Goal: Transaction & Acquisition: Purchase product/service

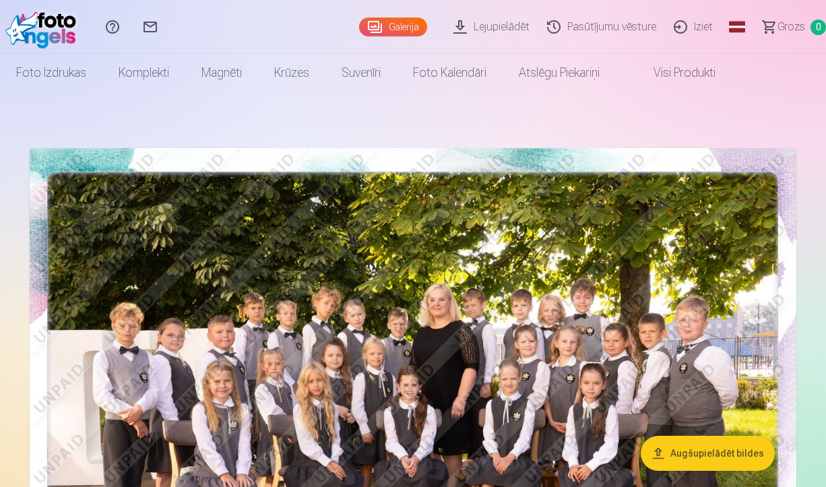
click at [680, 71] on link "Visi produkti" at bounding box center [674, 73] width 116 height 38
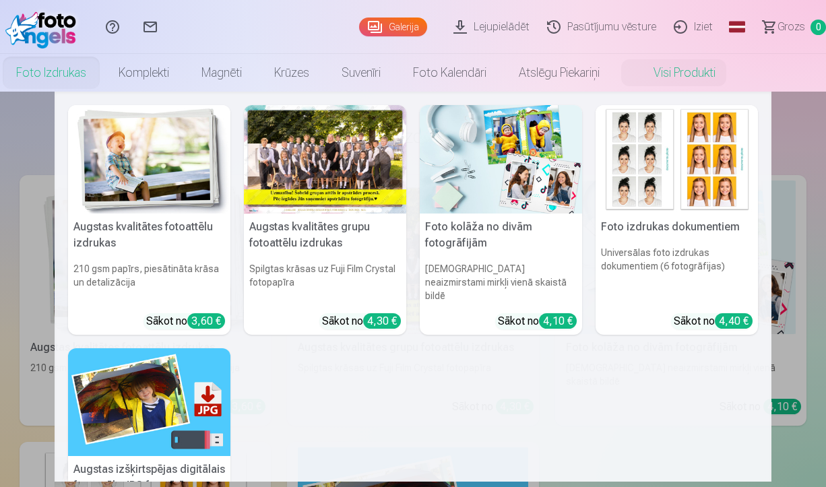
click at [57, 73] on link "Foto izdrukas" at bounding box center [51, 73] width 102 height 38
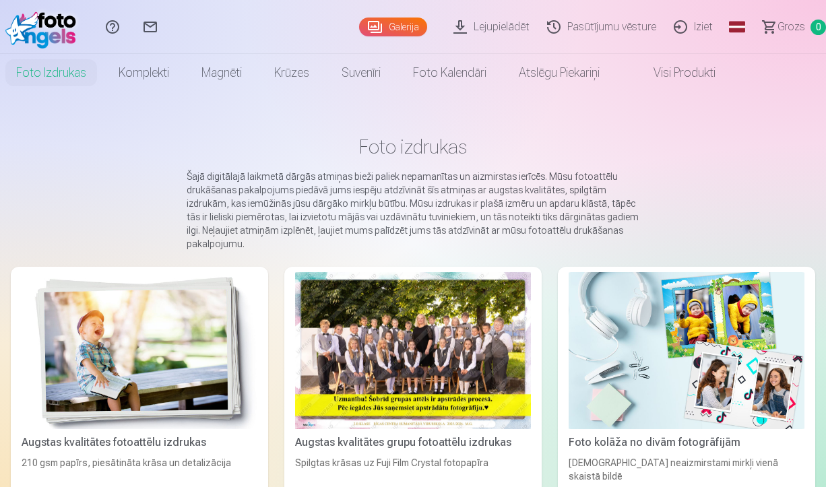
click at [397, 26] on link "Galerija" at bounding box center [393, 27] width 68 height 19
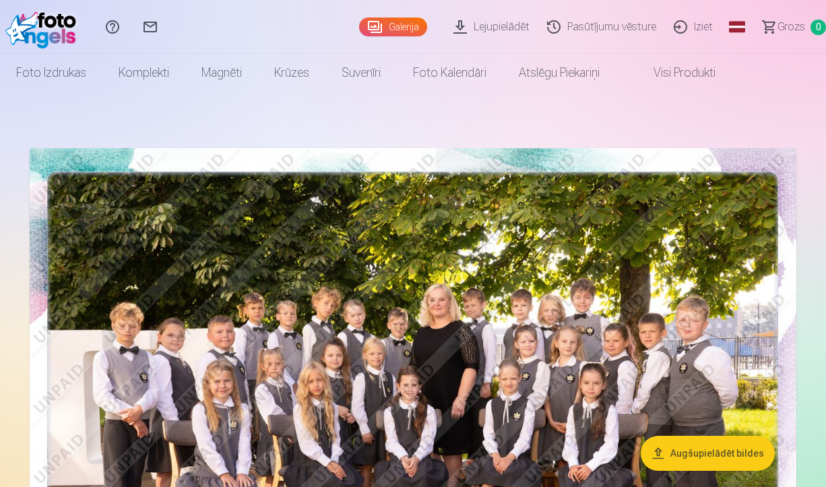
click at [385, 26] on link "Galerija" at bounding box center [393, 27] width 68 height 19
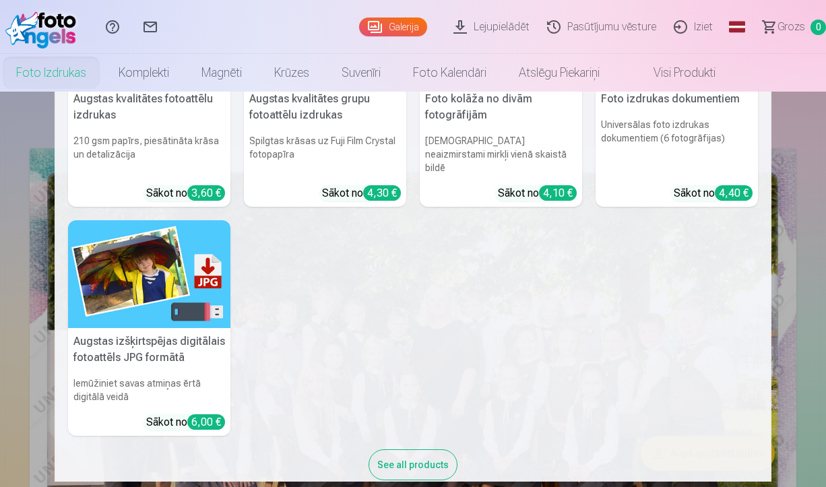
scroll to position [129, 0]
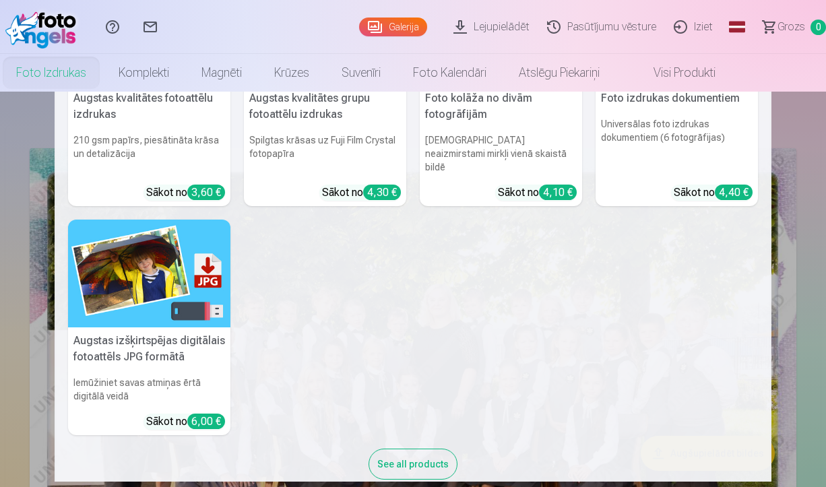
click at [135, 272] on img at bounding box center [149, 274] width 162 height 108
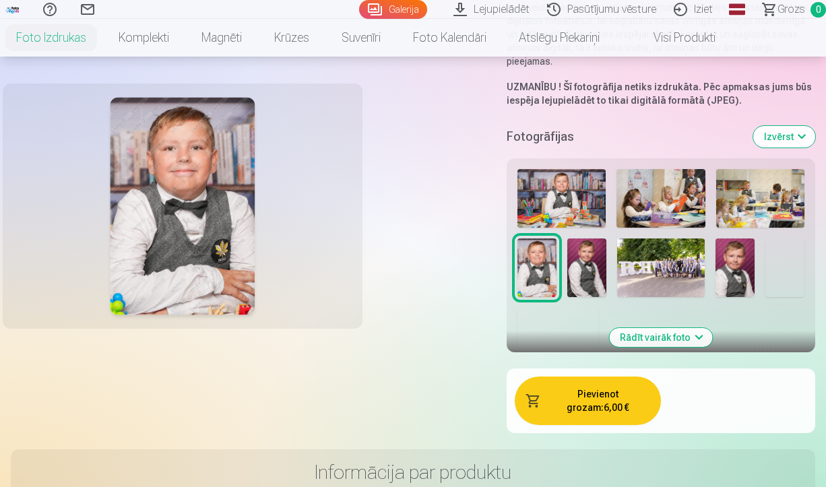
scroll to position [253, 0]
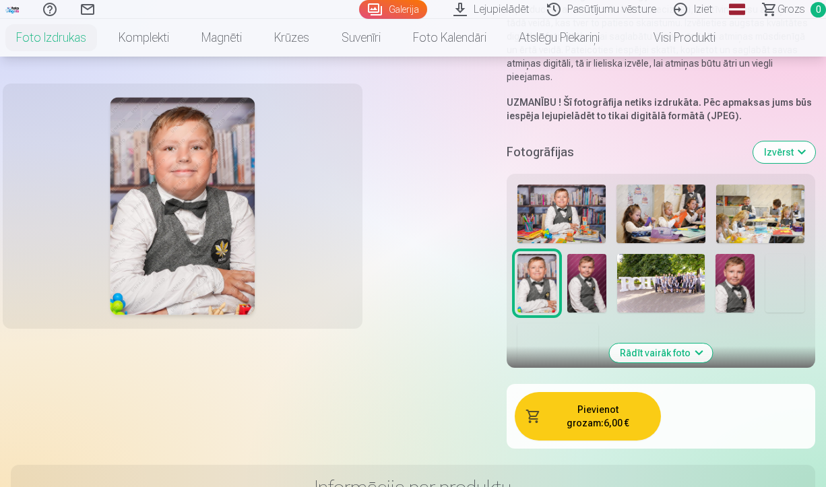
click at [554, 191] on img at bounding box center [561, 214] width 88 height 59
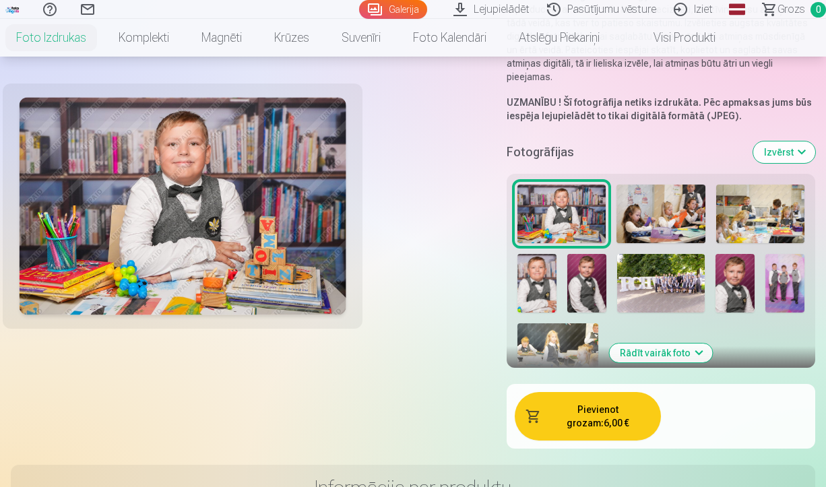
click at [652, 209] on img at bounding box center [660, 214] width 88 height 59
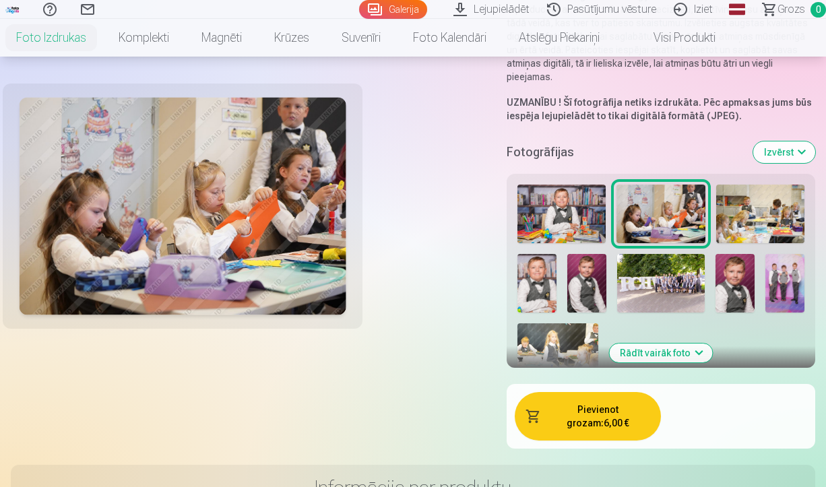
click at [751, 202] on img at bounding box center [760, 214] width 88 height 59
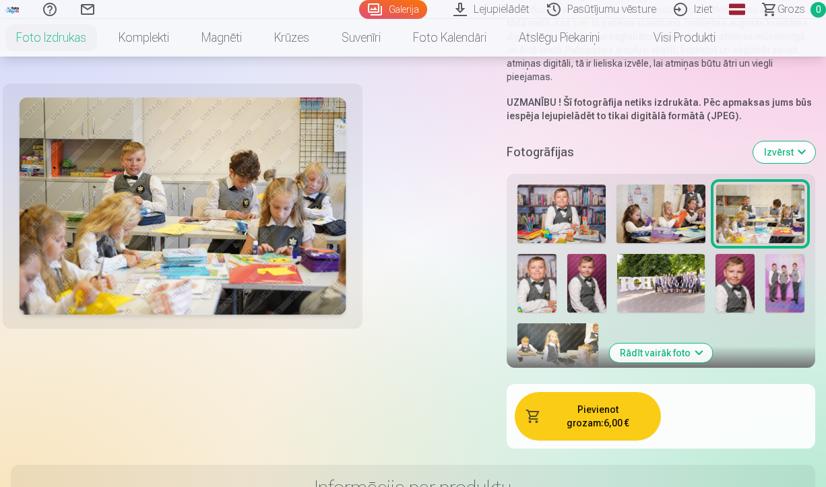
click at [546, 274] on img at bounding box center [536, 283] width 39 height 59
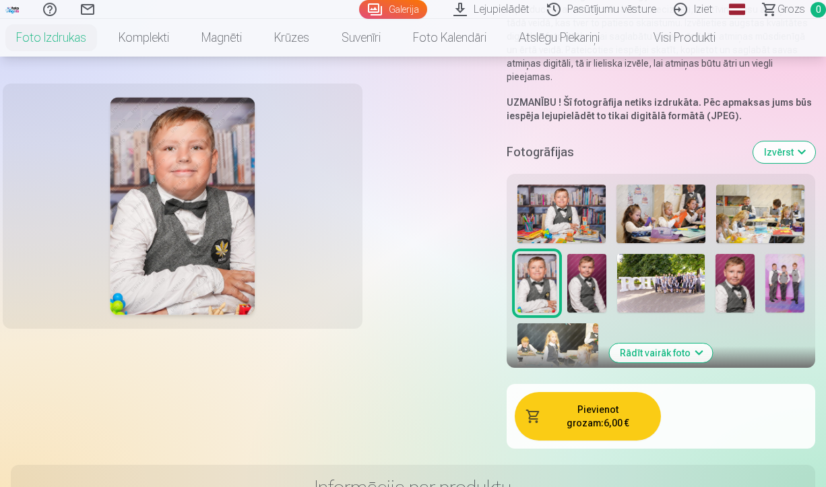
click at [565, 272] on div at bounding box center [661, 281] width 298 height 204
click at [590, 271] on img at bounding box center [586, 283] width 39 height 59
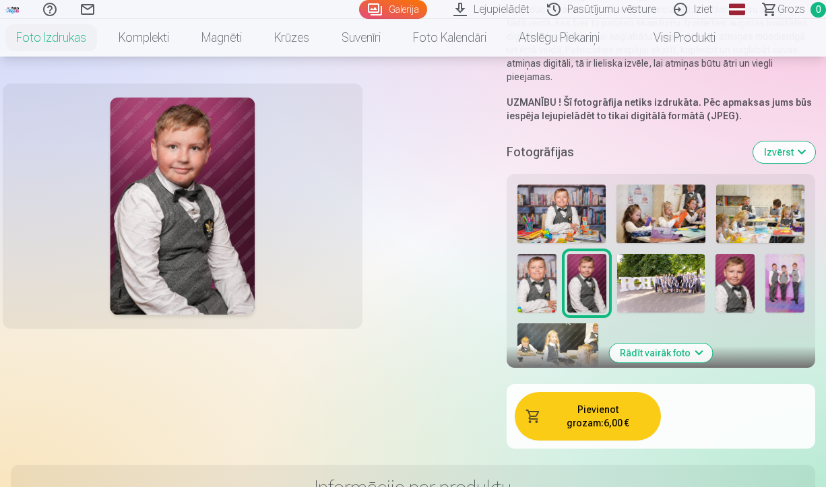
click at [555, 208] on img at bounding box center [561, 214] width 88 height 59
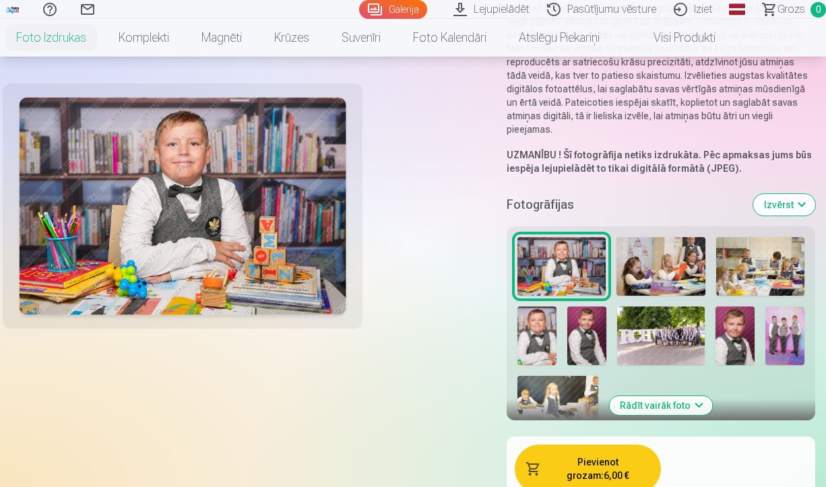
scroll to position [202, 0]
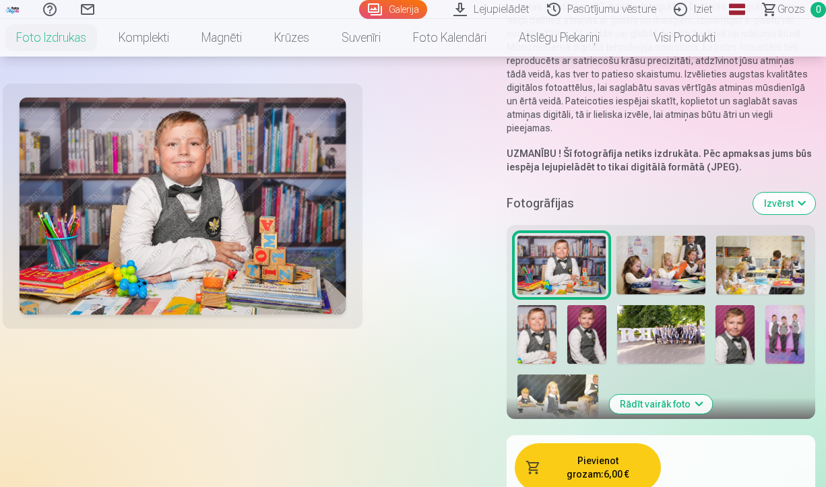
click at [738, 323] on img at bounding box center [735, 334] width 39 height 59
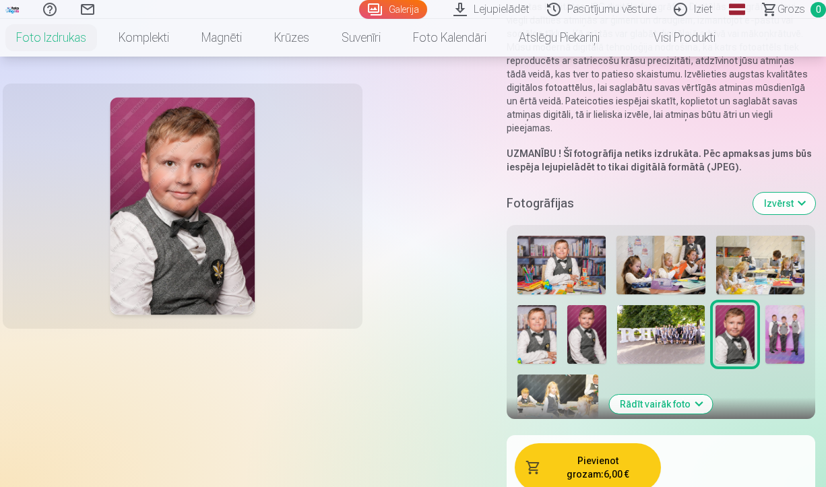
click at [556, 248] on img at bounding box center [561, 265] width 88 height 59
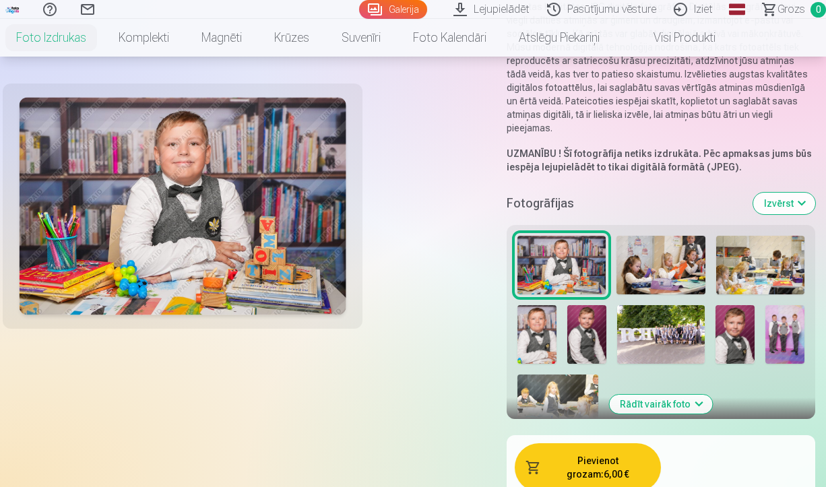
click at [736, 317] on img at bounding box center [735, 334] width 39 height 59
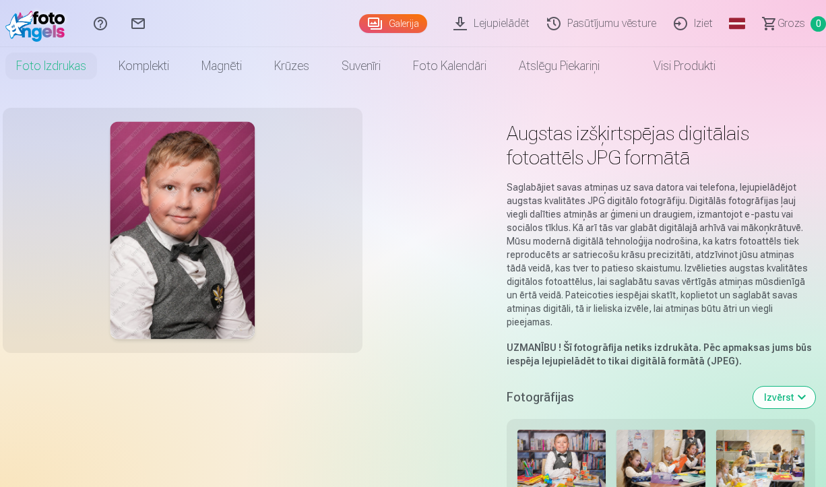
scroll to position [7, 0]
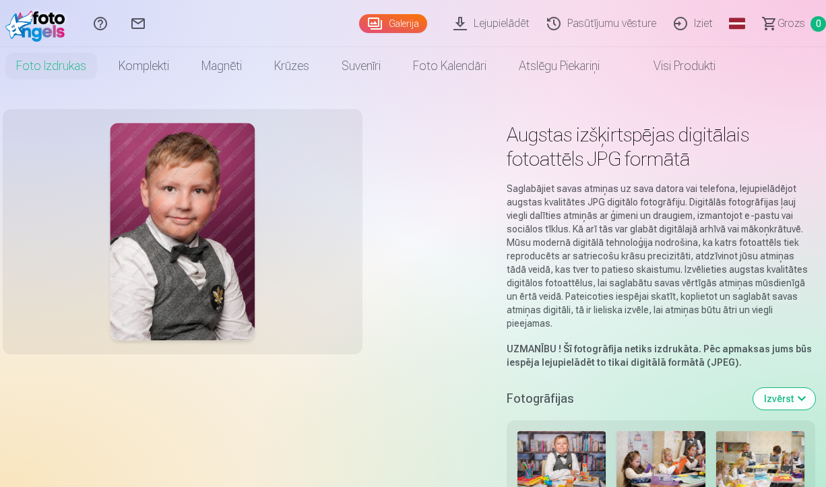
click at [774, 388] on button "Izvērst" at bounding box center [784, 399] width 62 height 22
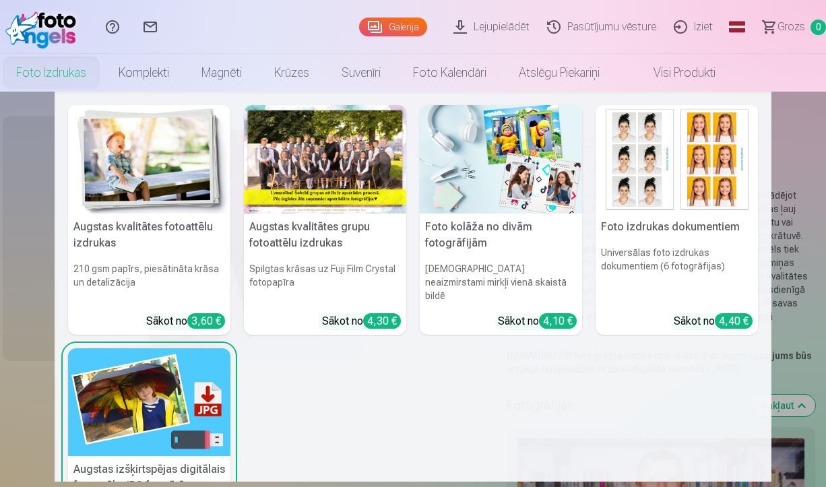
scroll to position [1, 0]
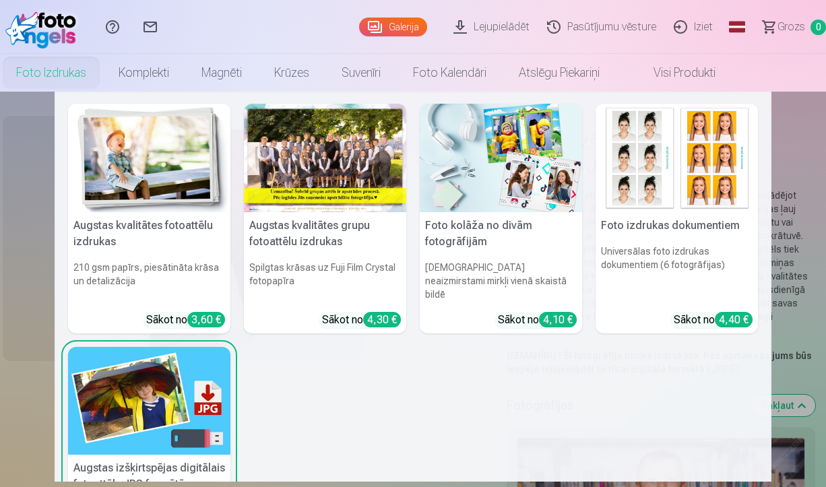
click at [145, 173] on img at bounding box center [149, 158] width 162 height 108
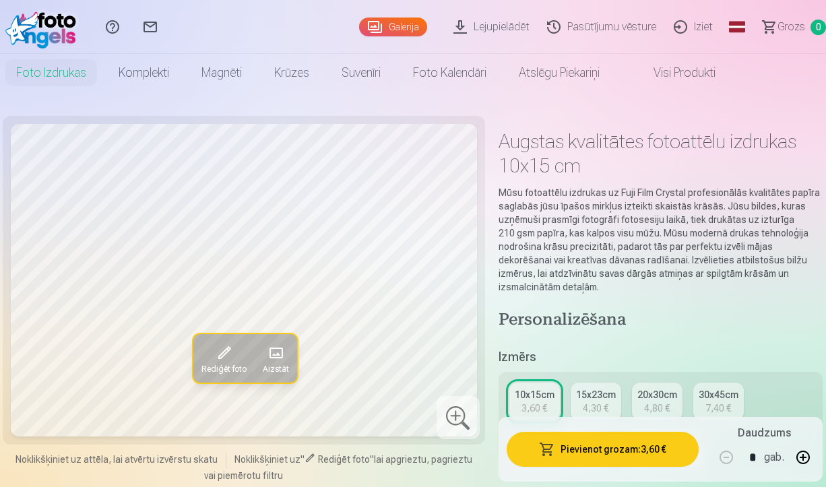
click at [502, 27] on link "Lejupielādēt" at bounding box center [494, 27] width 94 height 54
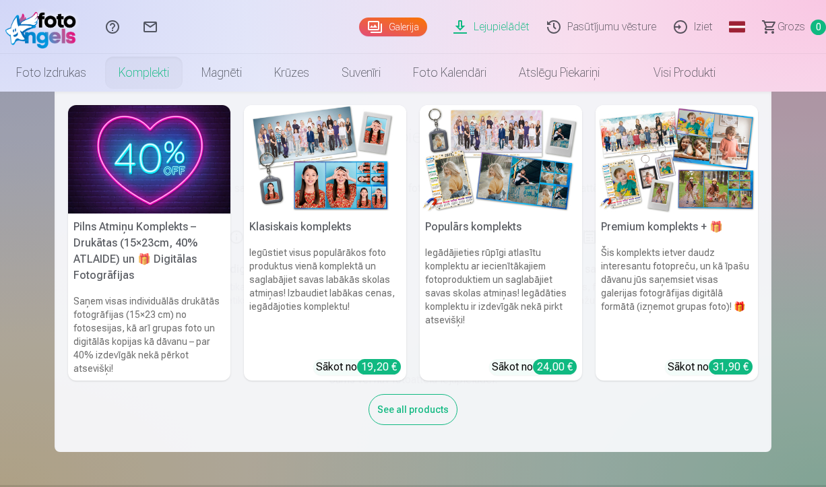
click at [142, 70] on link "Komplekti" at bounding box center [143, 73] width 83 height 38
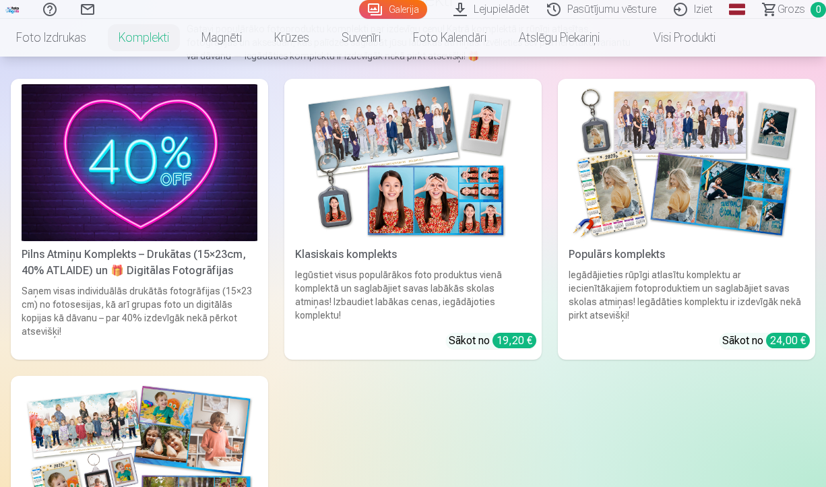
scroll to position [153, 0]
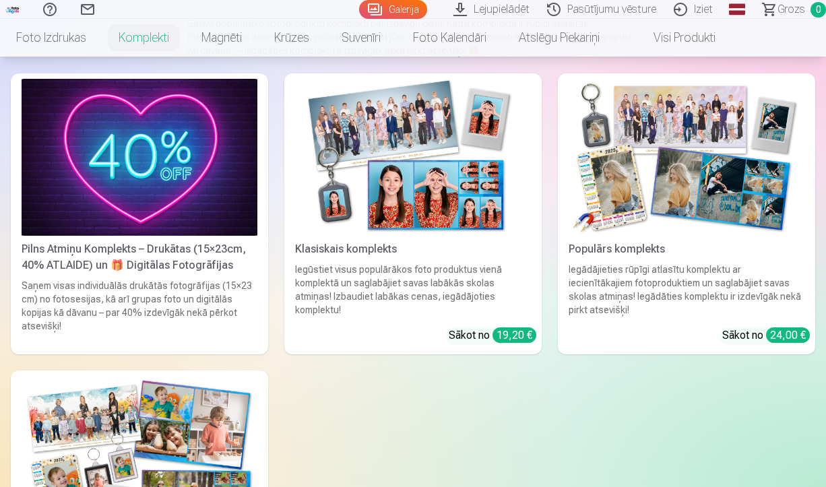
click at [402, 189] on img at bounding box center [413, 157] width 236 height 157
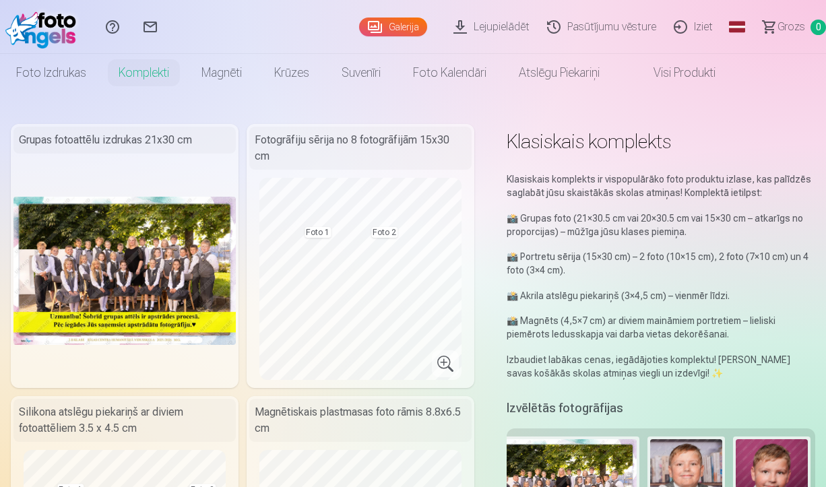
click at [683, 72] on link "Visi produkti" at bounding box center [674, 73] width 116 height 38
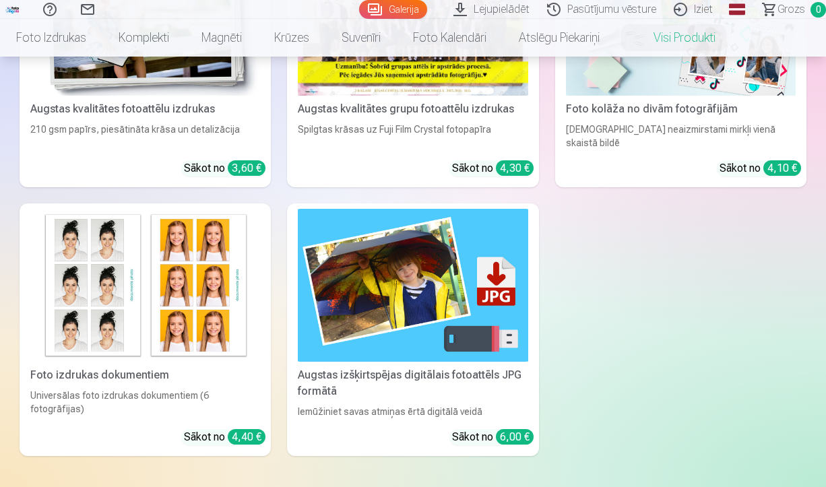
scroll to position [239, 0]
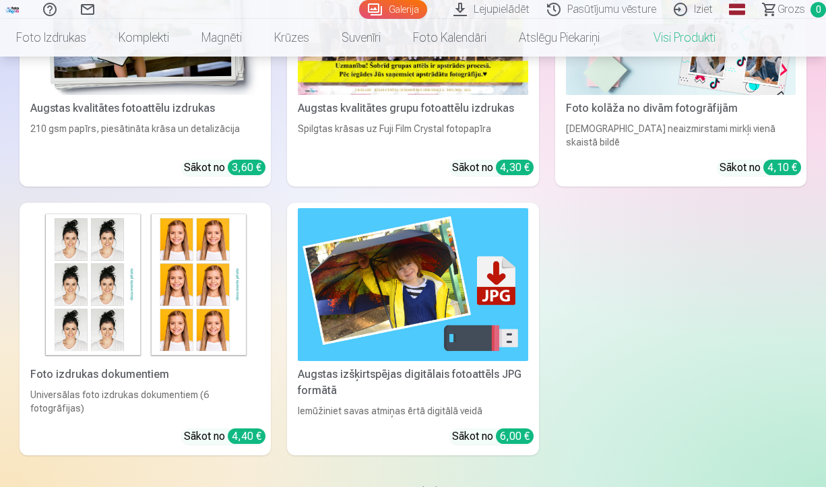
click at [418, 285] on img at bounding box center [413, 285] width 230 height 154
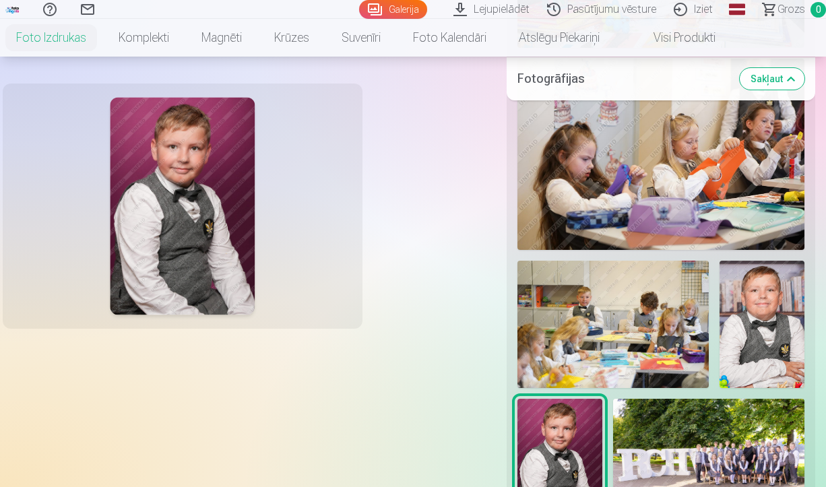
scroll to position [600, 0]
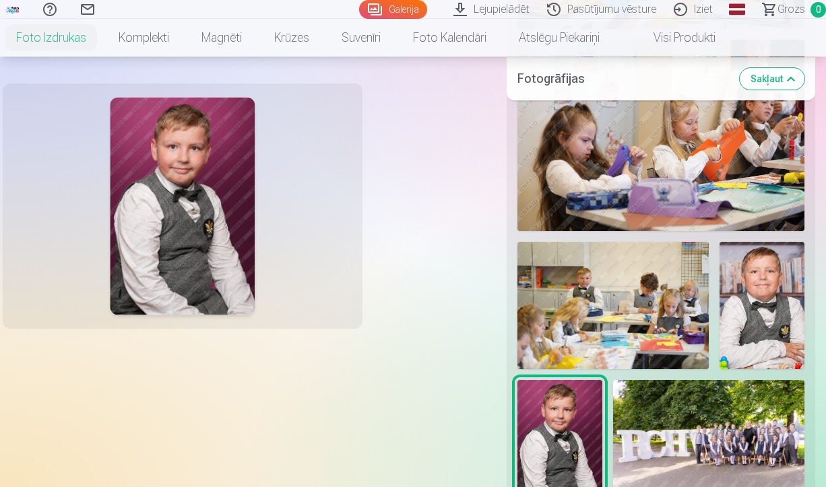
click at [776, 289] on img at bounding box center [762, 305] width 85 height 127
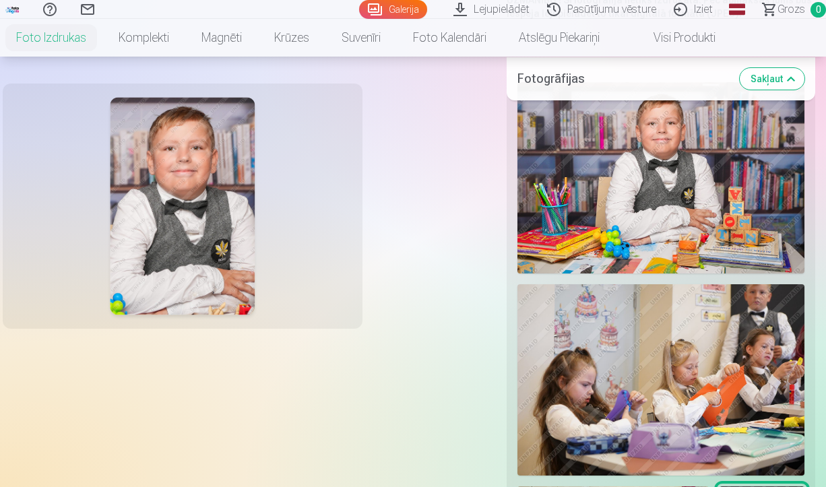
scroll to position [315, 0]
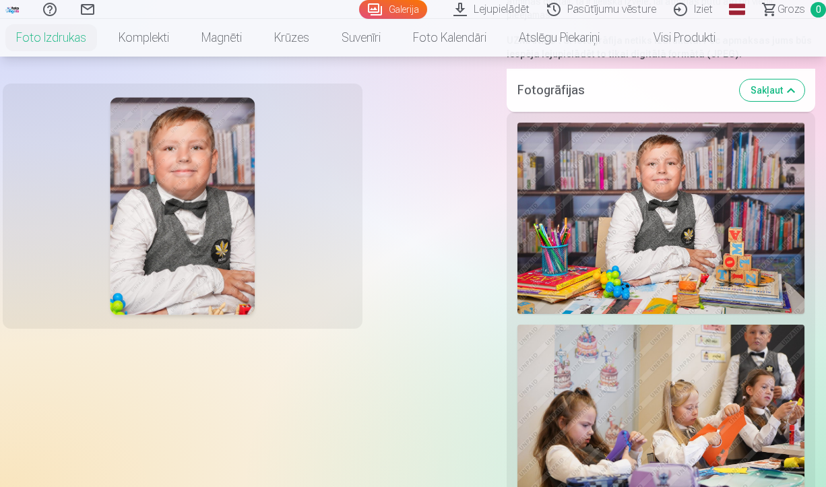
click at [175, 231] on img at bounding box center [182, 207] width 145 height 218
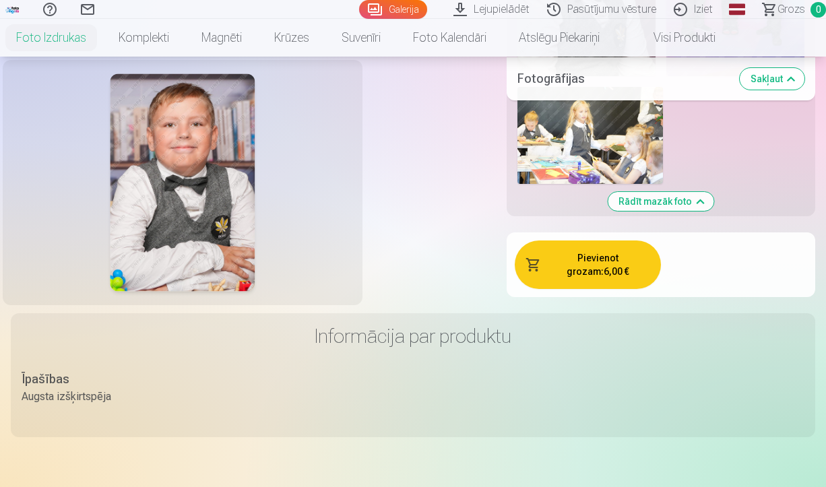
scroll to position [1256, 0]
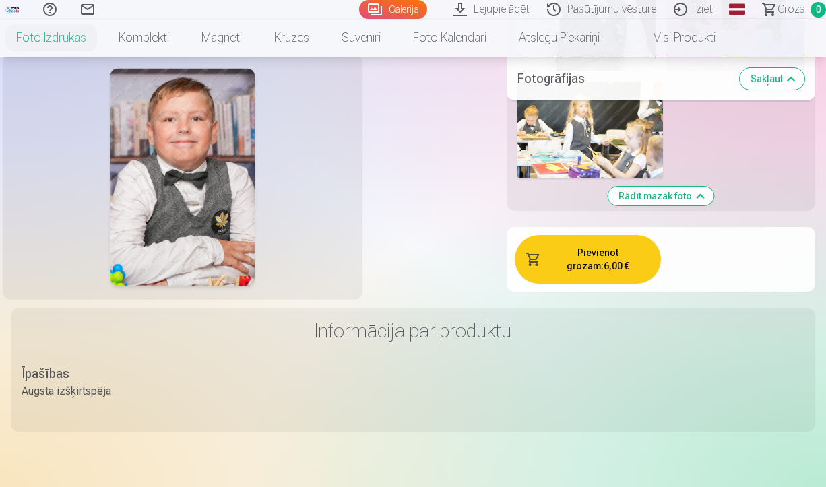
click at [601, 253] on button "Pievienot grozam : 6,00 €" at bounding box center [588, 259] width 146 height 49
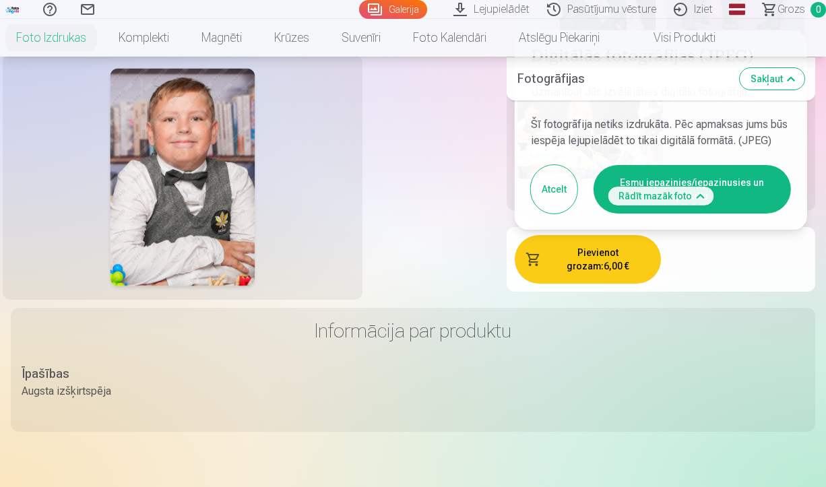
click at [747, 186] on button "Esmu iepazinies/iepazinusies un piekrītu" at bounding box center [692, 189] width 197 height 49
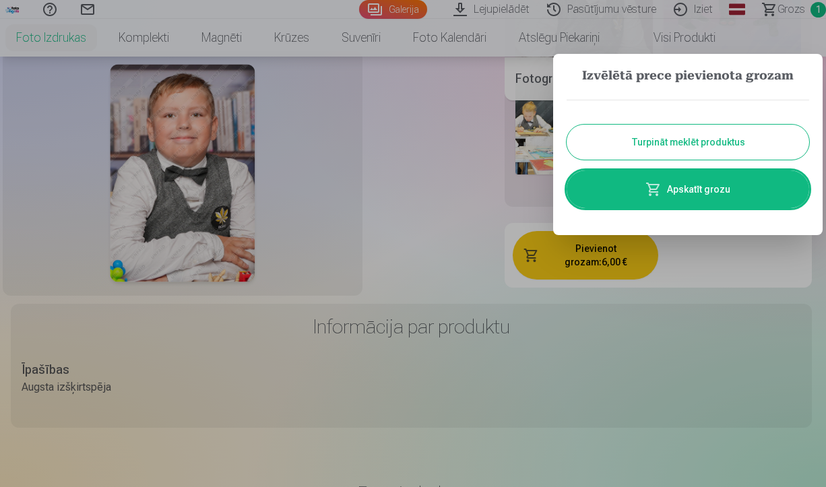
scroll to position [1259, 0]
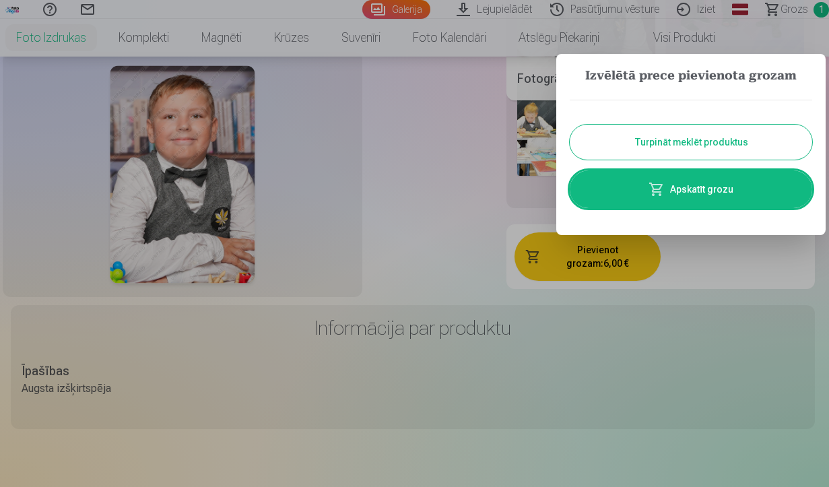
click at [672, 146] on button "Turpināt meklēt produktus" at bounding box center [691, 142] width 243 height 35
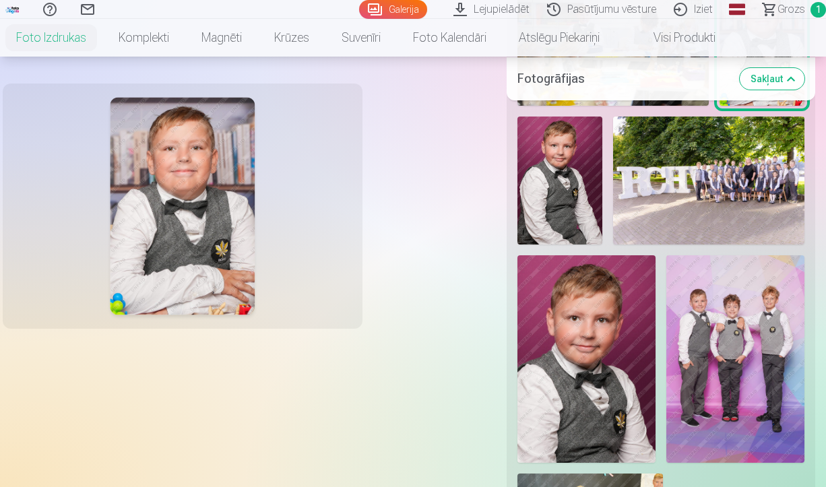
scroll to position [872, 0]
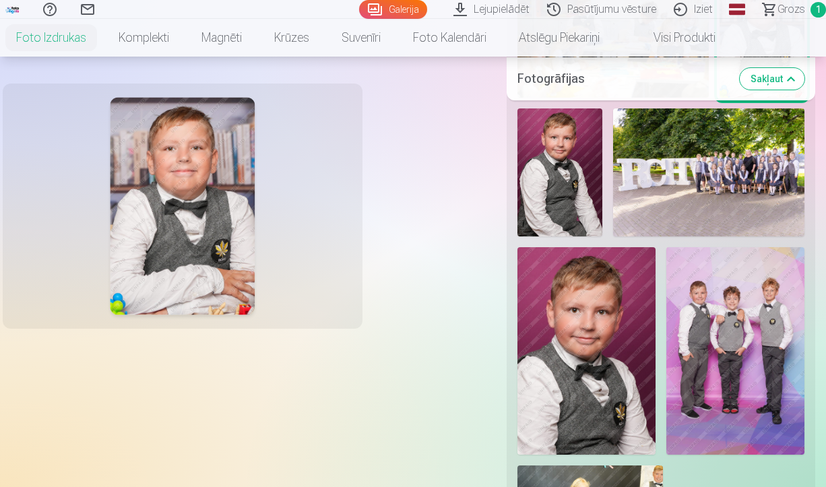
click at [581, 325] on img at bounding box center [586, 351] width 138 height 208
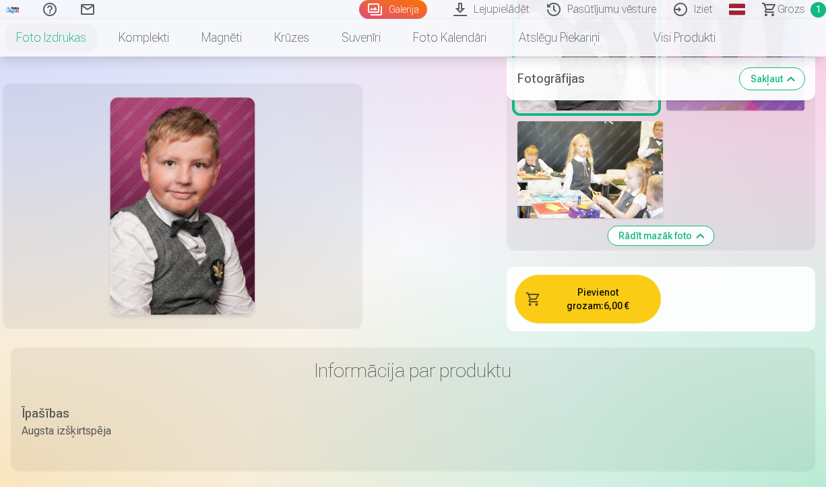
scroll to position [1219, 0]
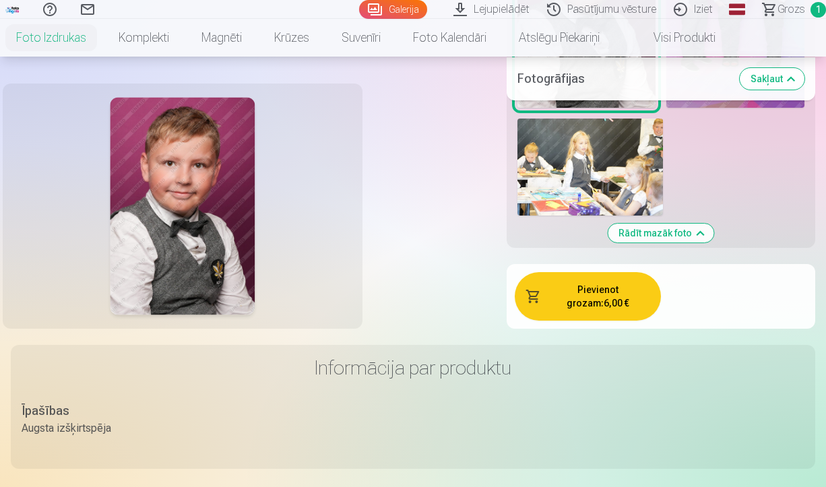
click at [595, 274] on button "Pievienot grozam : 6,00 €" at bounding box center [588, 296] width 146 height 49
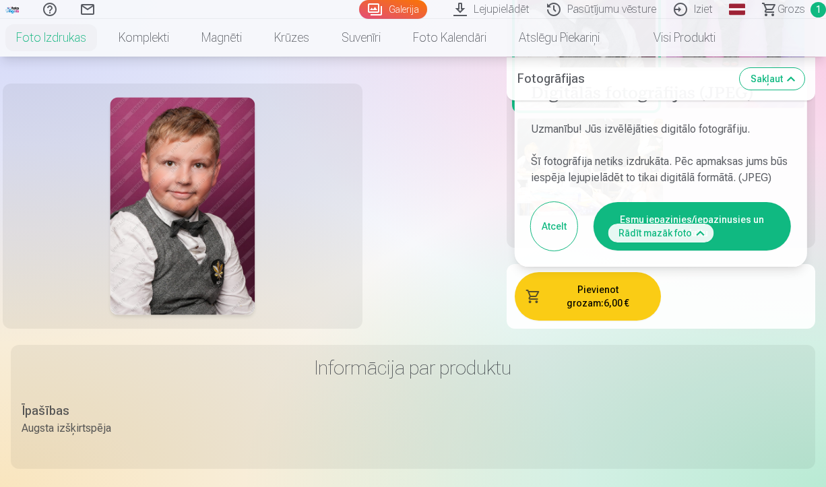
click at [751, 220] on button "Esmu iepazinies/iepazinusies un piekrītu" at bounding box center [692, 226] width 197 height 49
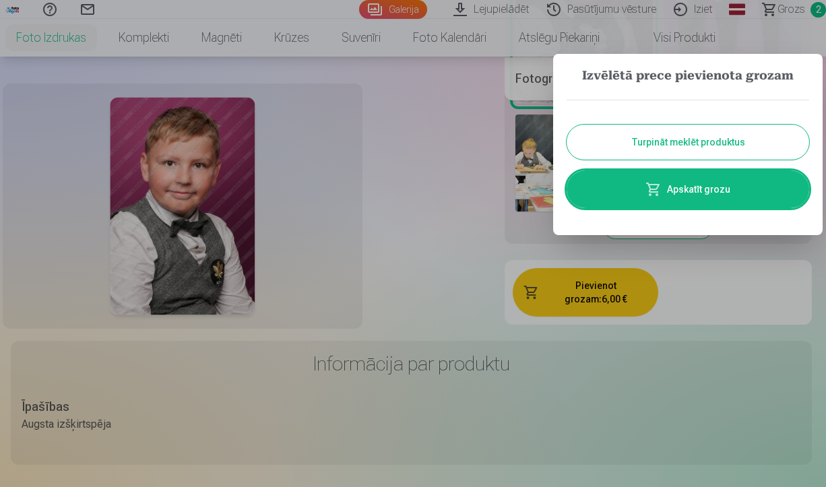
scroll to position [1222, 0]
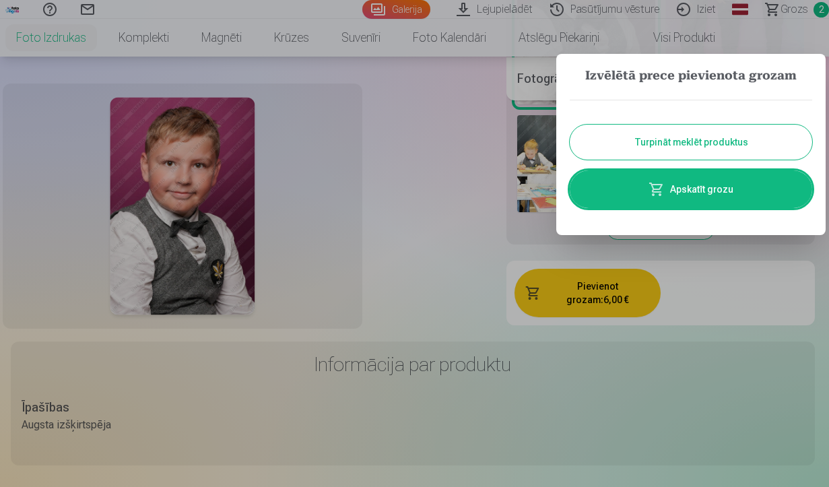
click at [698, 190] on link "Apskatīt grozu" at bounding box center [691, 189] width 243 height 38
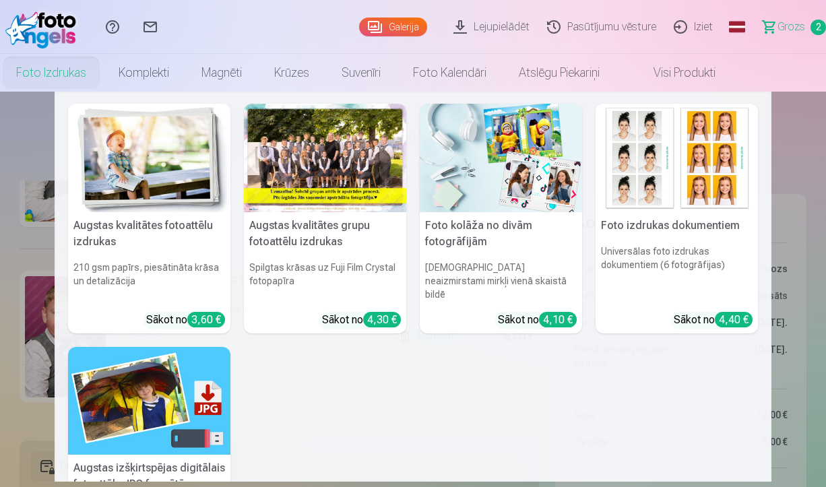
click at [141, 172] on img at bounding box center [149, 158] width 162 height 108
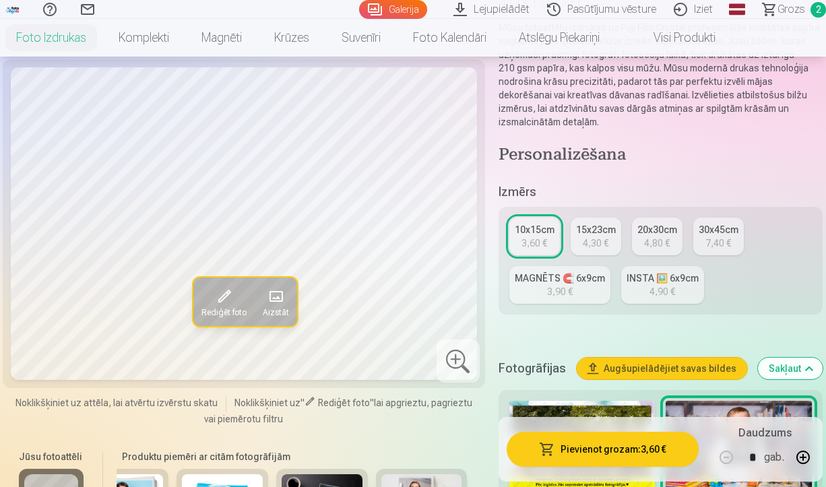
scroll to position [160, 0]
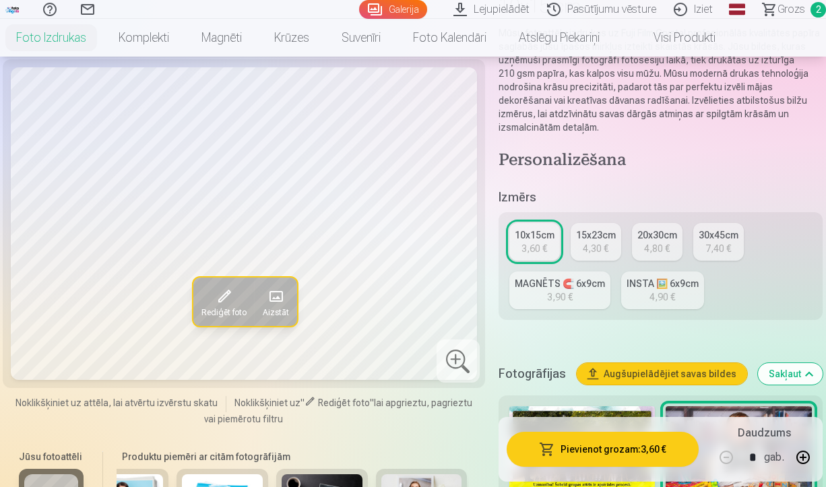
click at [559, 292] on div "3,90 €" at bounding box center [560, 296] width 26 height 13
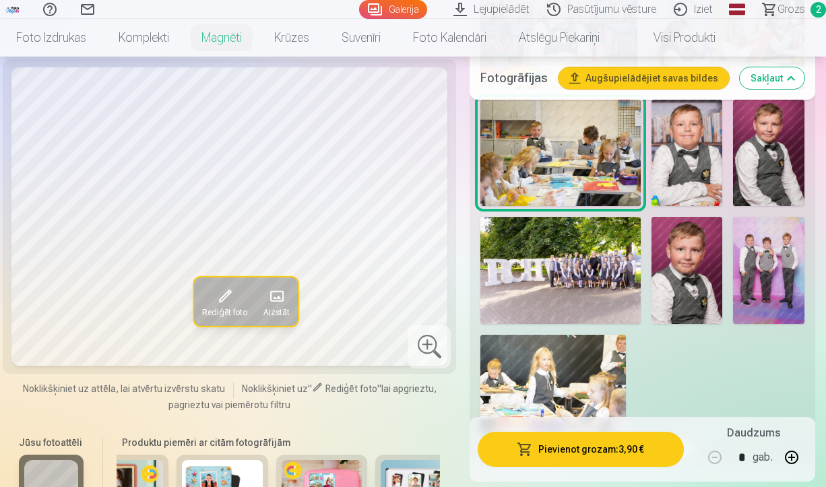
scroll to position [523, 0]
click at [687, 274] on img at bounding box center [687, 269] width 71 height 106
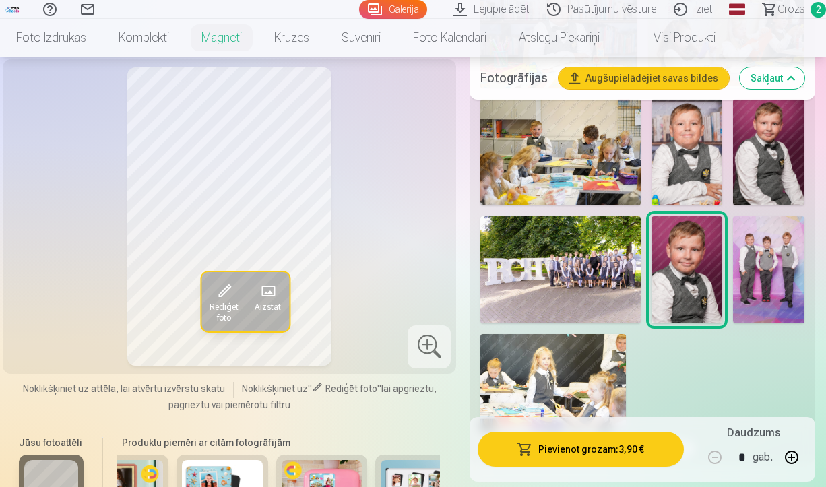
click at [705, 132] on img at bounding box center [687, 152] width 71 height 106
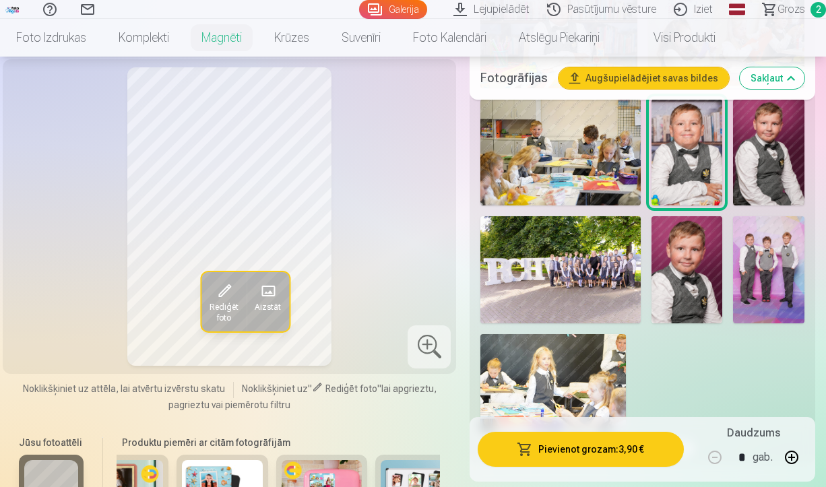
click at [693, 249] on img at bounding box center [687, 269] width 71 height 106
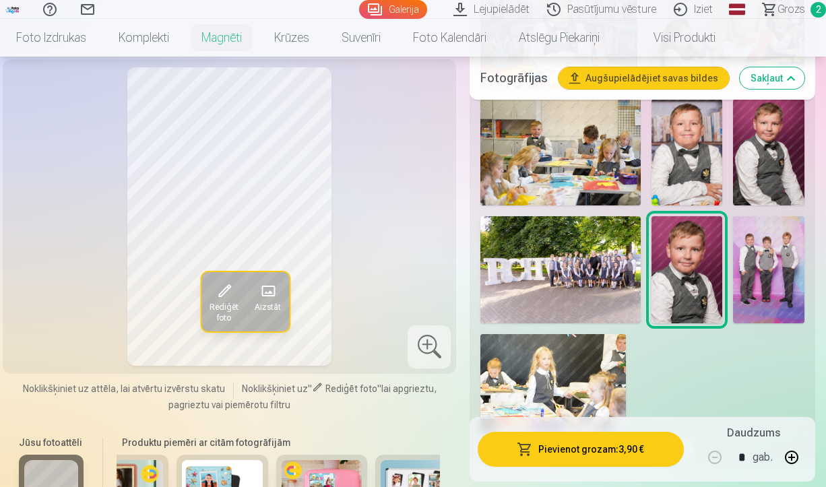
click at [695, 146] on img at bounding box center [687, 152] width 71 height 106
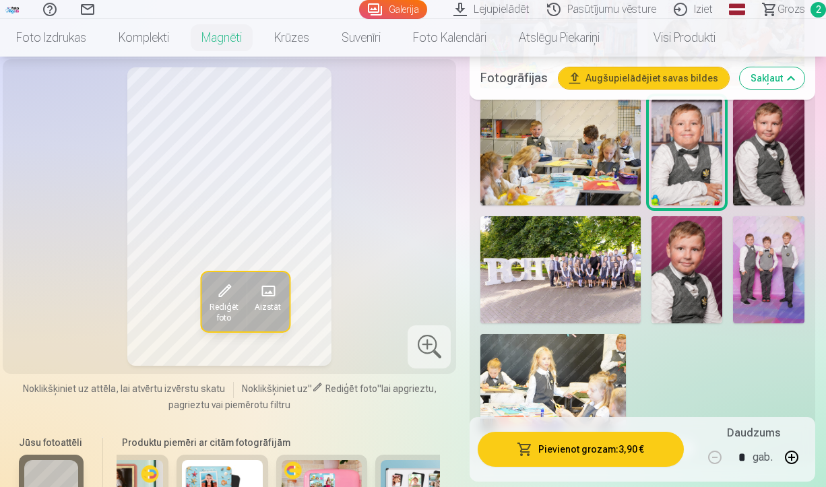
click at [694, 252] on img at bounding box center [687, 269] width 71 height 106
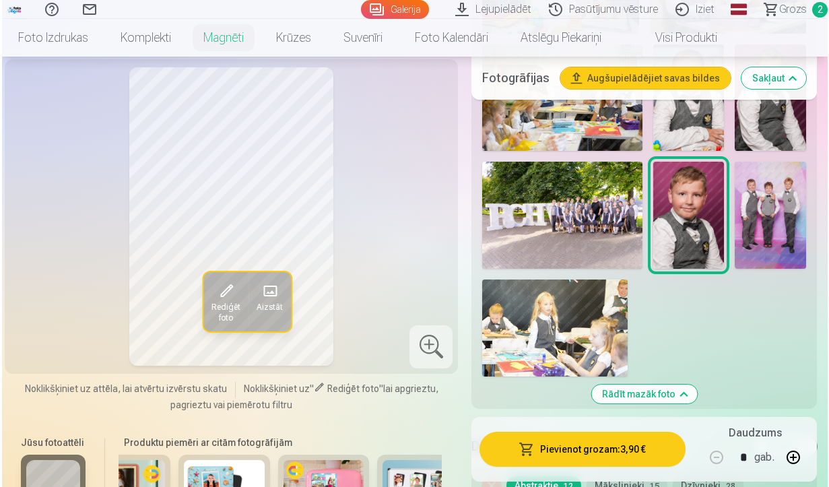
scroll to position [586, 0]
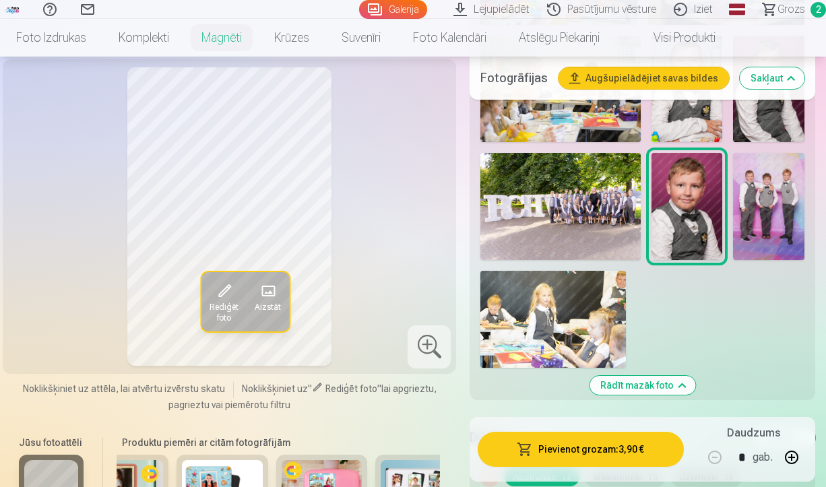
click at [582, 452] on button "Pievienot grozam : 3,90 €" at bounding box center [581, 449] width 206 height 35
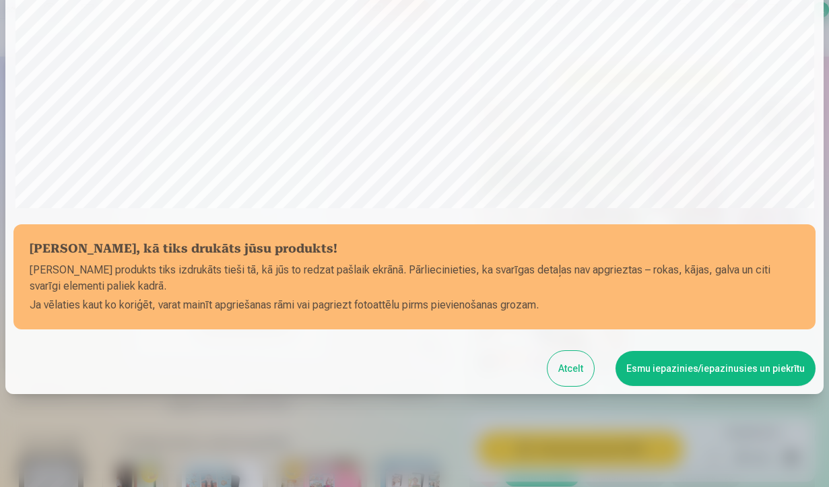
scroll to position [414, 0]
click at [676, 370] on button "Esmu iepazinies/iepazinusies un piekrītu" at bounding box center [716, 367] width 200 height 35
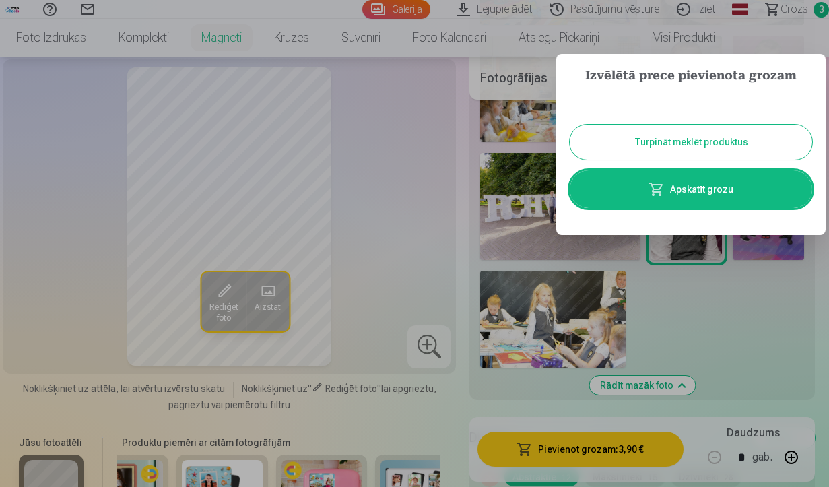
scroll to position [0, 0]
click at [662, 188] on span at bounding box center [657, 189] width 16 height 16
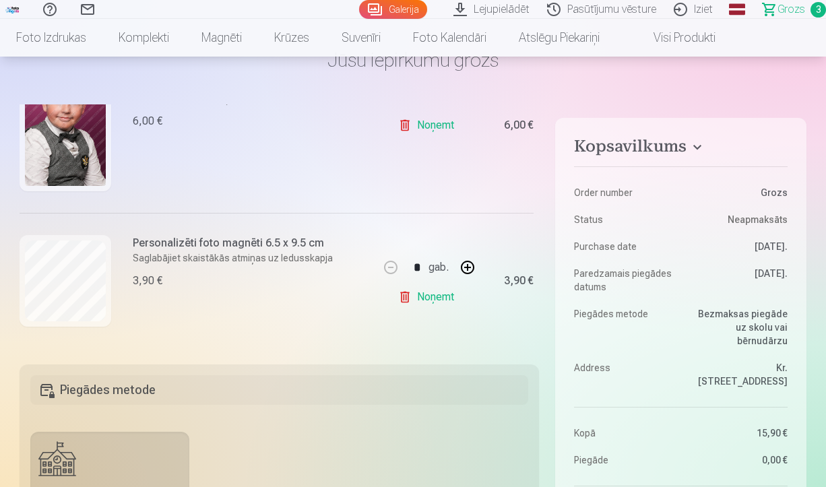
scroll to position [77, 0]
click at [464, 261] on button "button" at bounding box center [467, 267] width 32 height 32
type input "*"
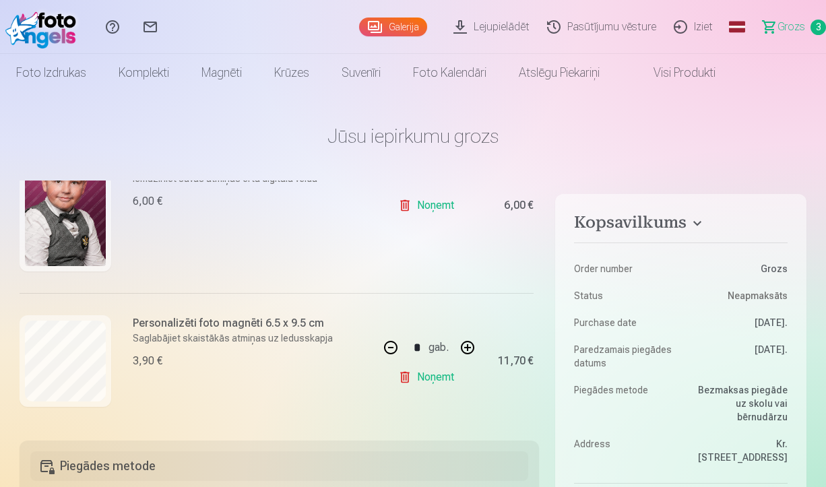
scroll to position [411, 0]
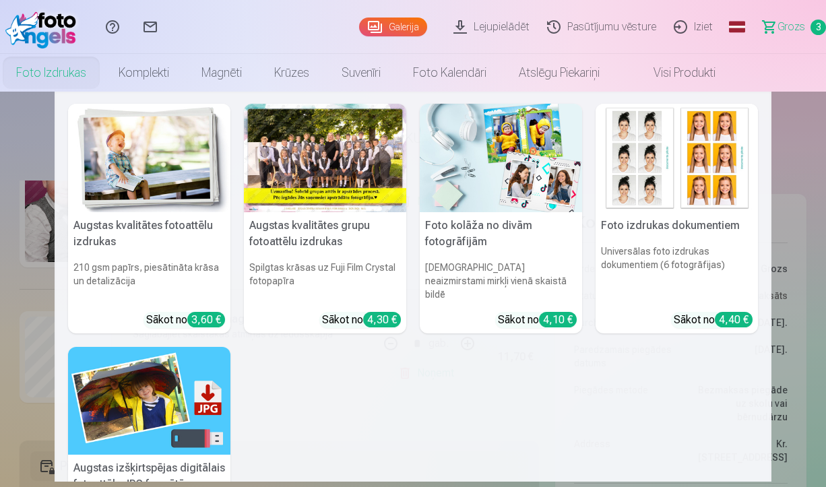
click at [337, 166] on div at bounding box center [325, 158] width 162 height 108
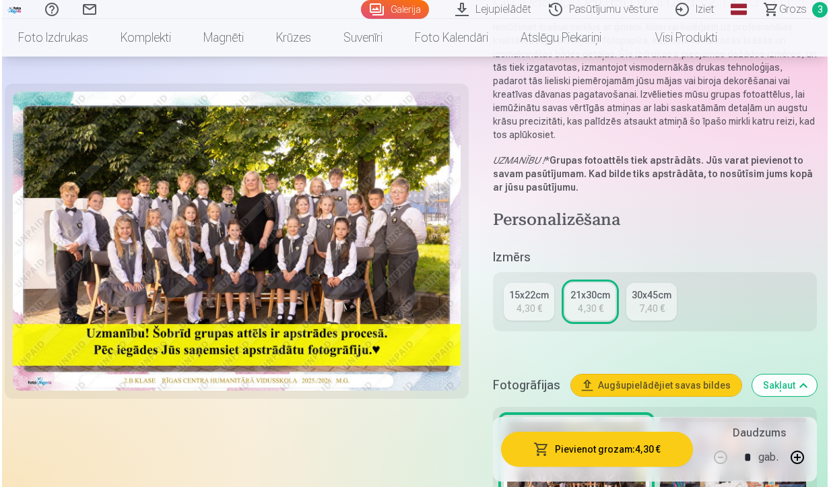
scroll to position [144, 0]
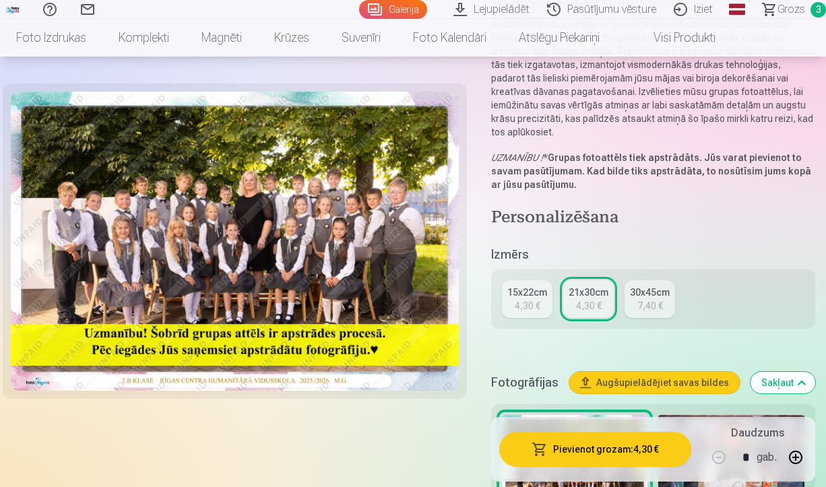
click at [612, 448] on button "Pievienot grozam : 4,30 €" at bounding box center [595, 449] width 192 height 35
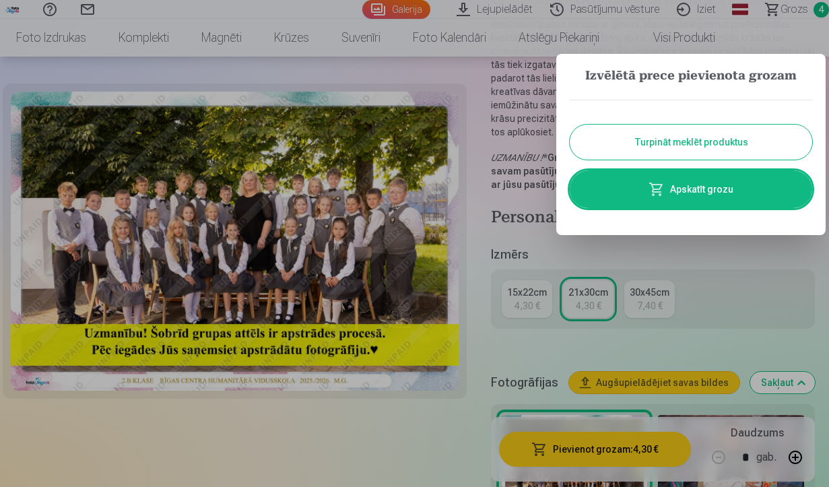
click at [697, 190] on link "Apskatīt grozu" at bounding box center [691, 189] width 243 height 38
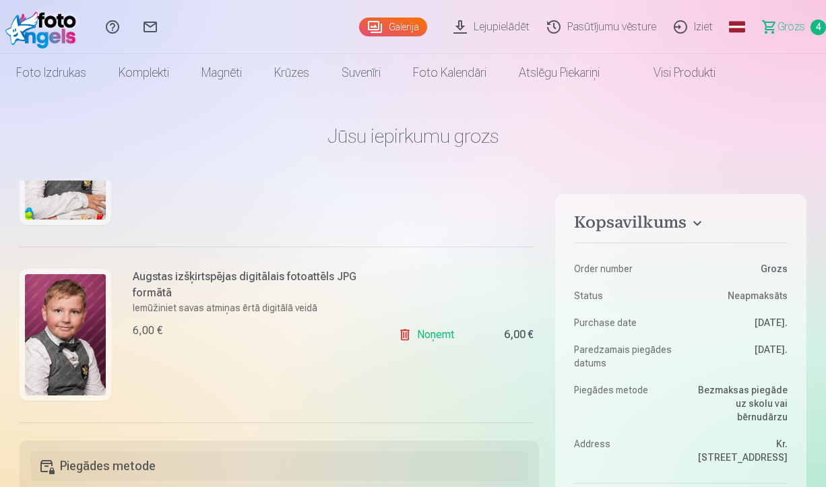
scroll to position [261, 0]
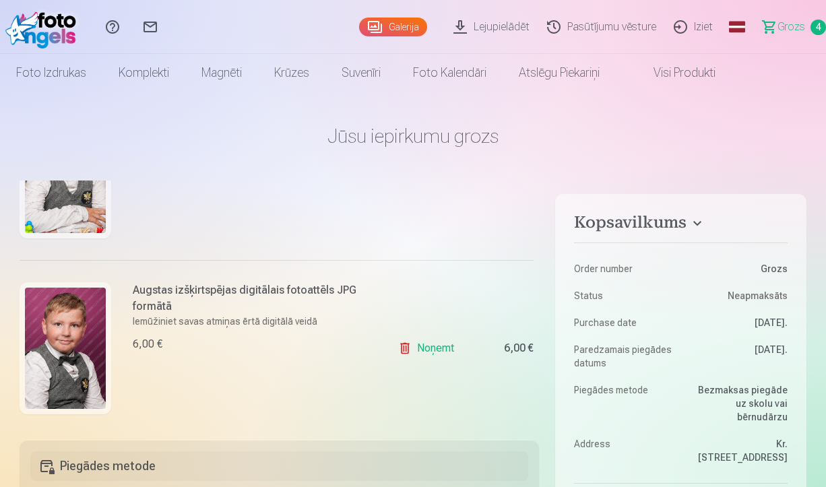
click at [434, 350] on link "Noņemt" at bounding box center [428, 348] width 61 height 27
type input "*"
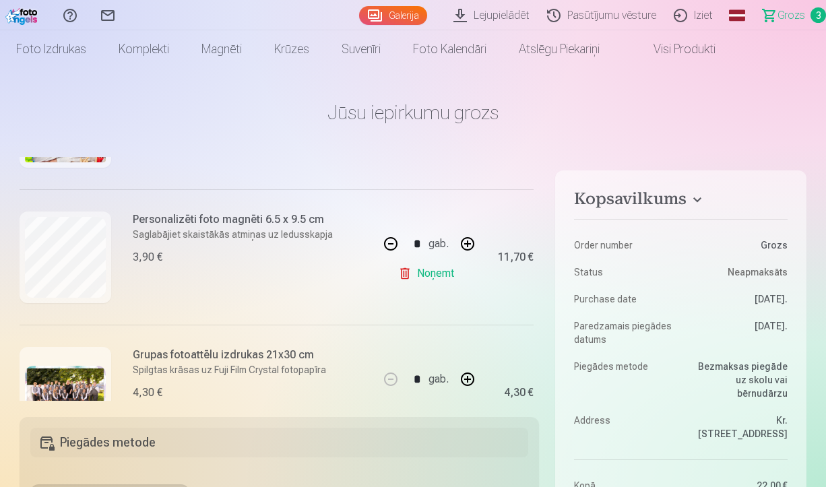
scroll to position [302, 0]
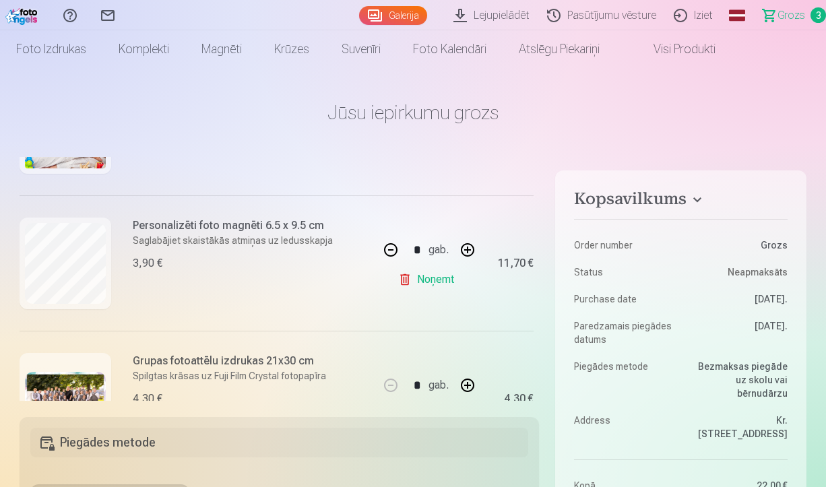
click at [464, 249] on button "button" at bounding box center [467, 250] width 32 height 32
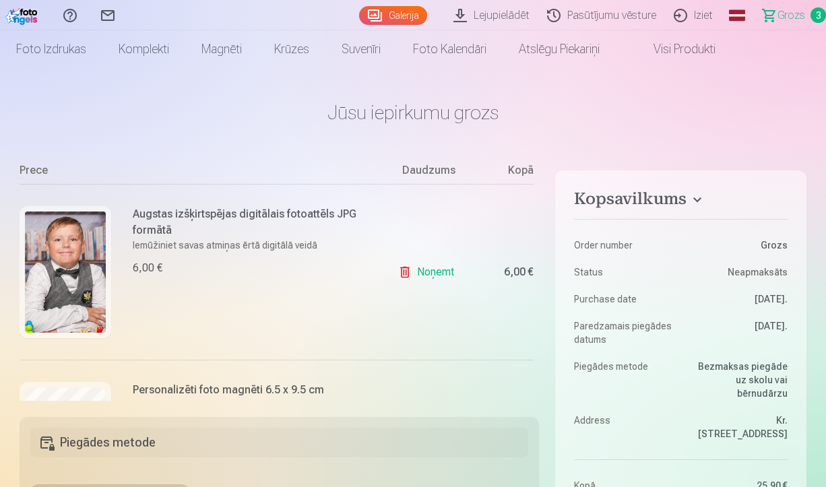
scroll to position [134, 0]
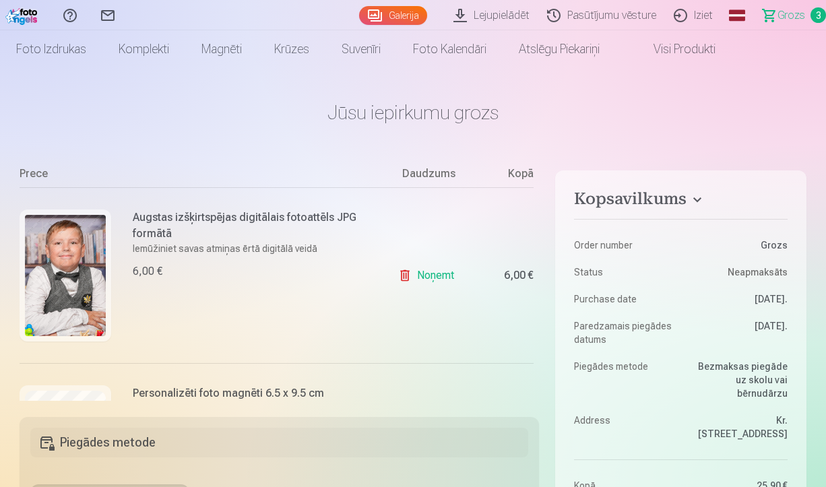
click at [437, 276] on link "Noņemt" at bounding box center [428, 275] width 61 height 27
type input "*"
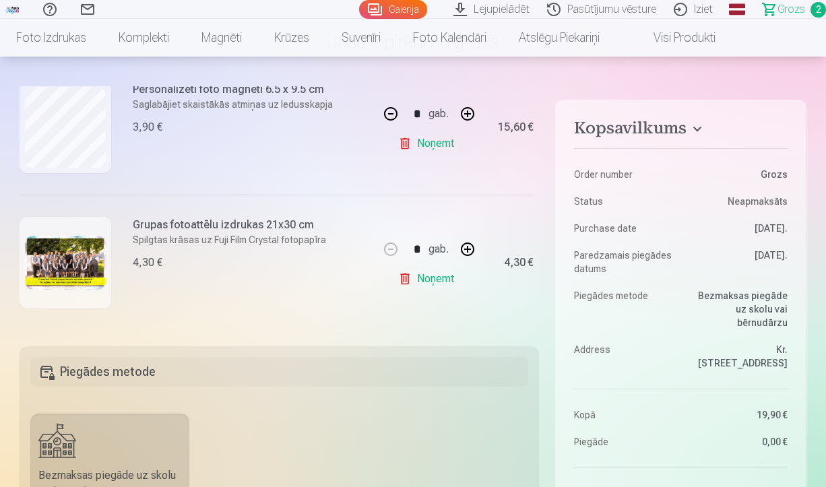
scroll to position [0, 0]
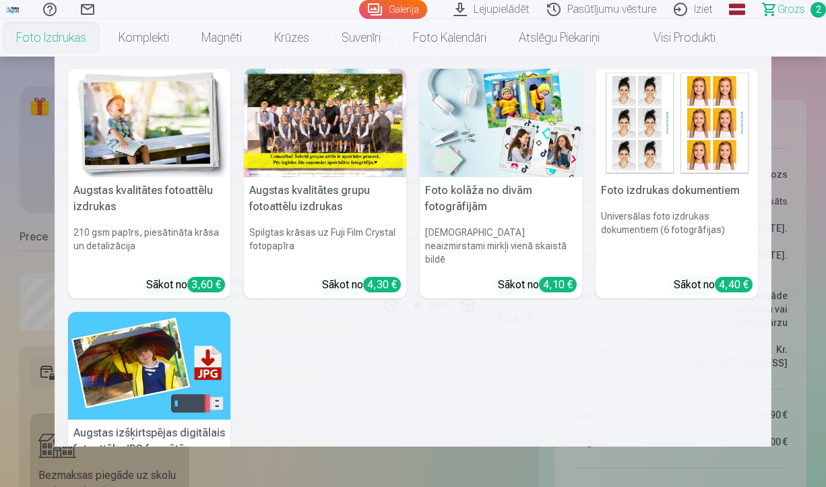
click at [46, 36] on link "Foto izdrukas" at bounding box center [51, 38] width 102 height 38
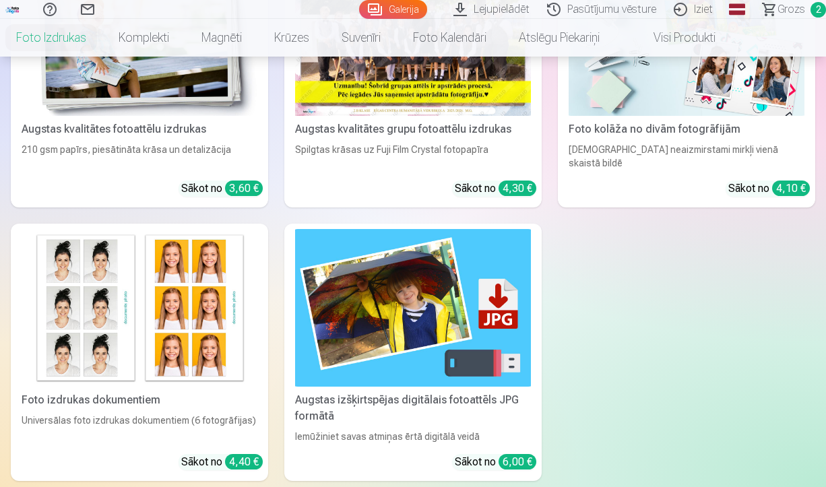
scroll to position [321, 0]
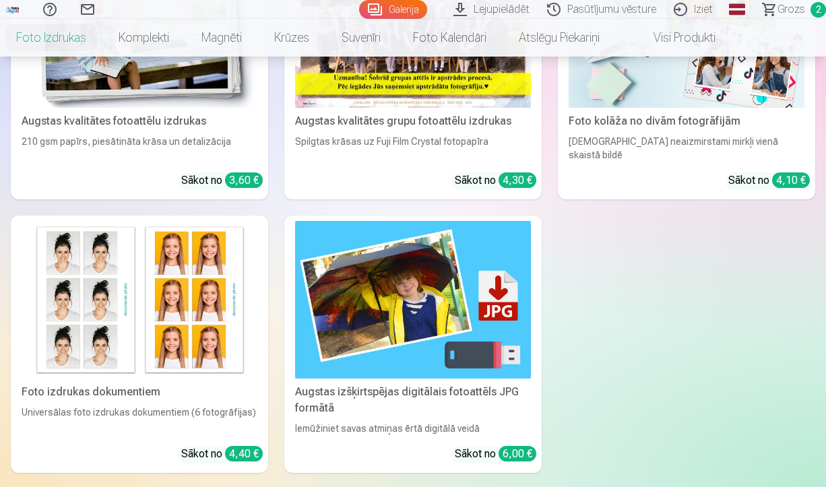
click at [131, 284] on img at bounding box center [140, 299] width 236 height 157
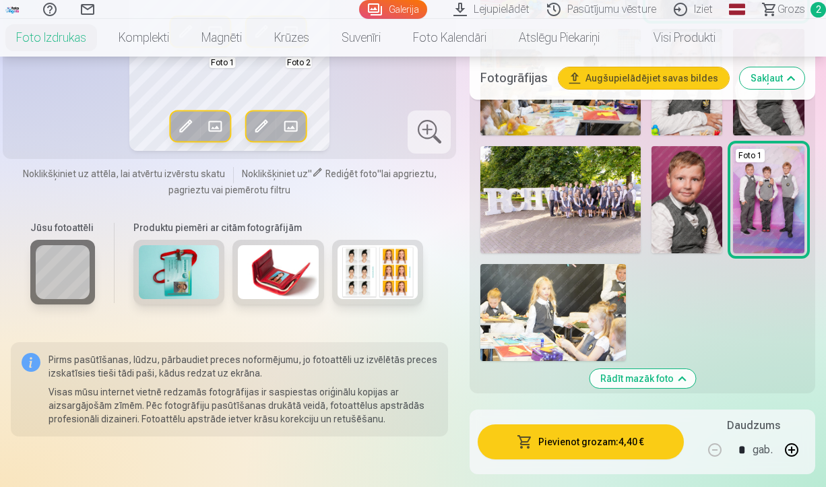
scroll to position [540, 0]
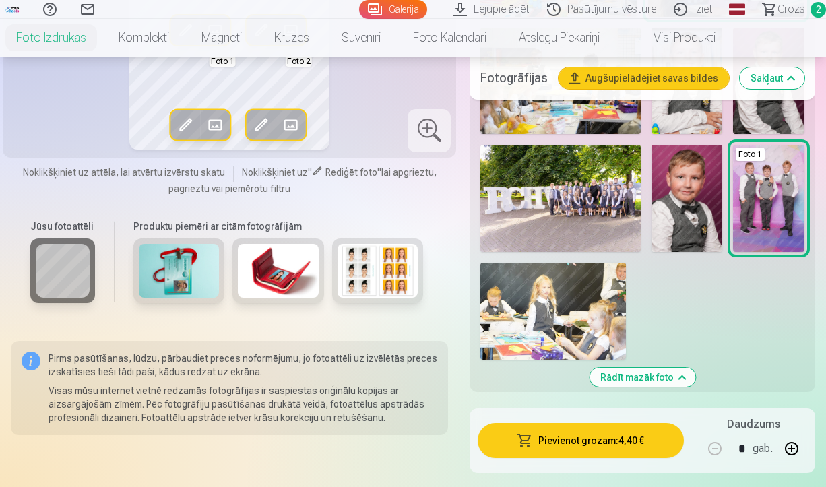
click at [694, 195] on img at bounding box center [687, 198] width 71 height 106
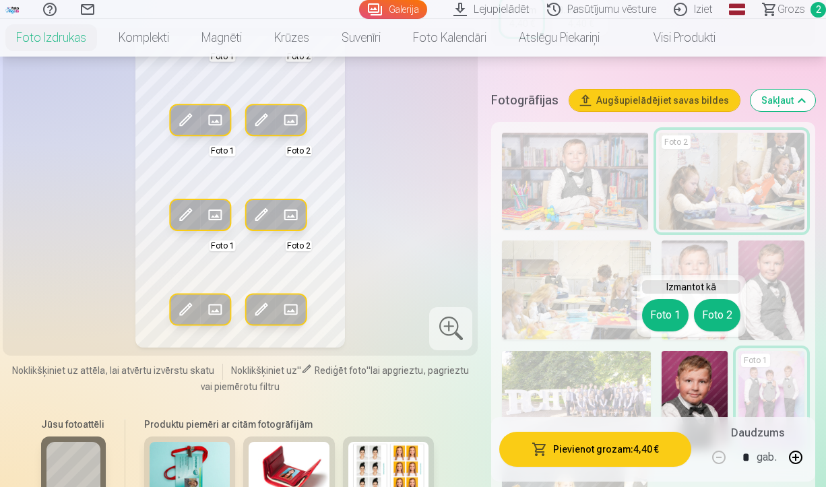
scroll to position [335, 0]
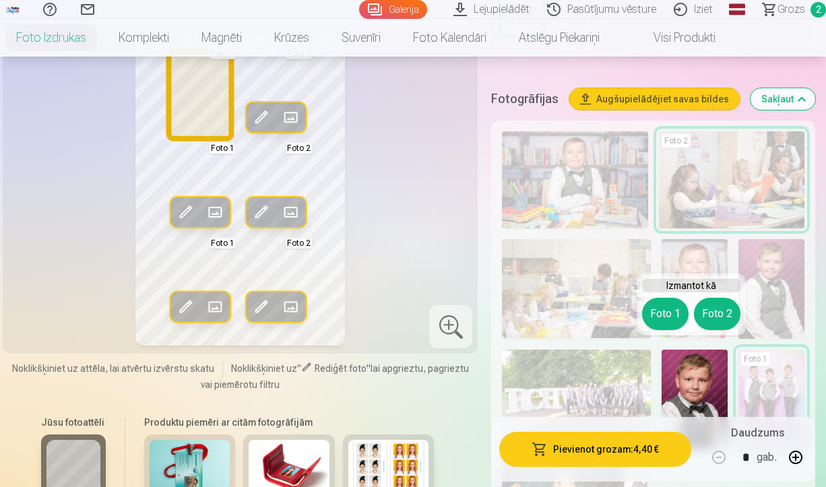
click at [667, 317] on button "Foto 1" at bounding box center [665, 314] width 46 height 32
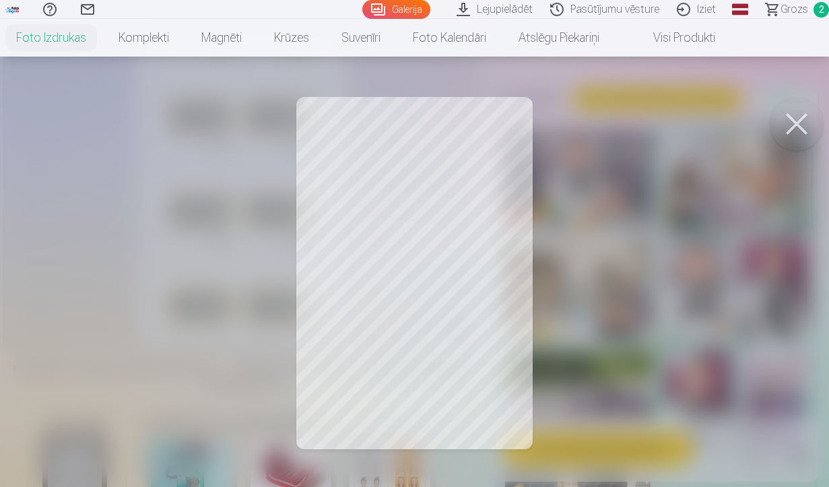
click at [794, 123] on button at bounding box center [797, 124] width 54 height 54
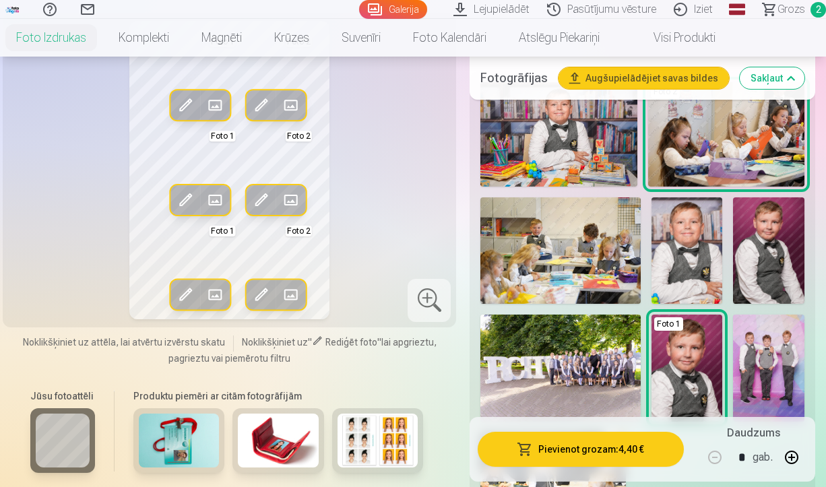
scroll to position [344, 0]
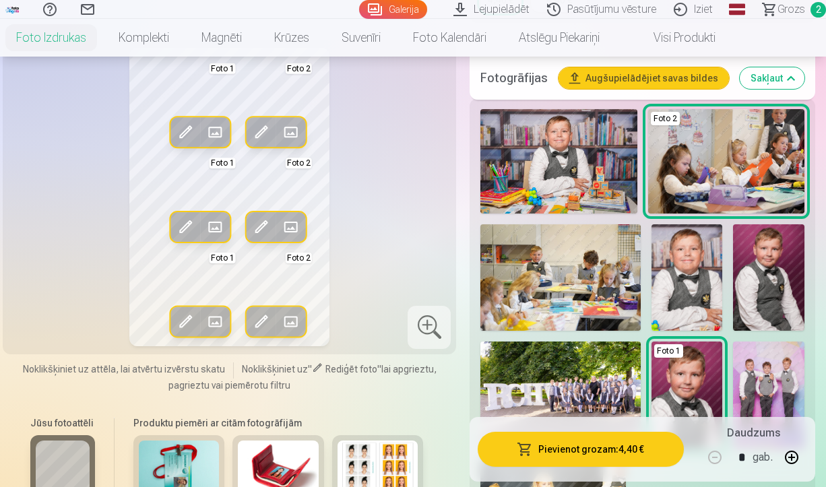
click at [700, 279] on img at bounding box center [687, 277] width 71 height 106
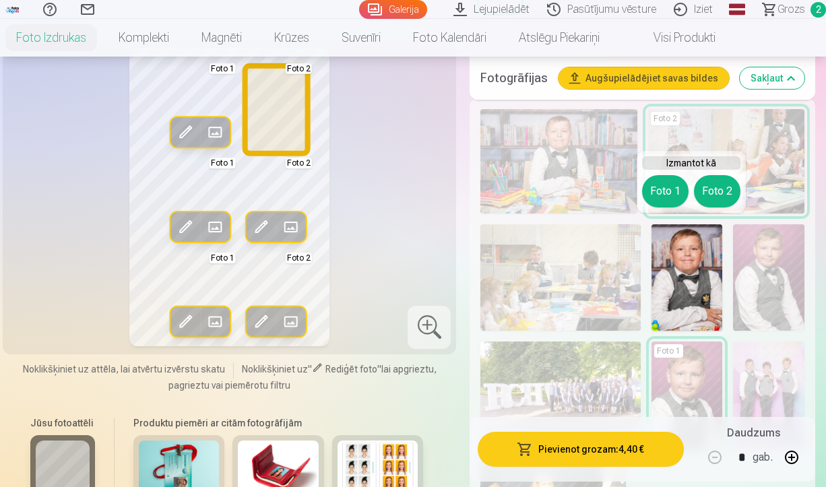
click at [723, 194] on button "Foto 2" at bounding box center [717, 191] width 46 height 32
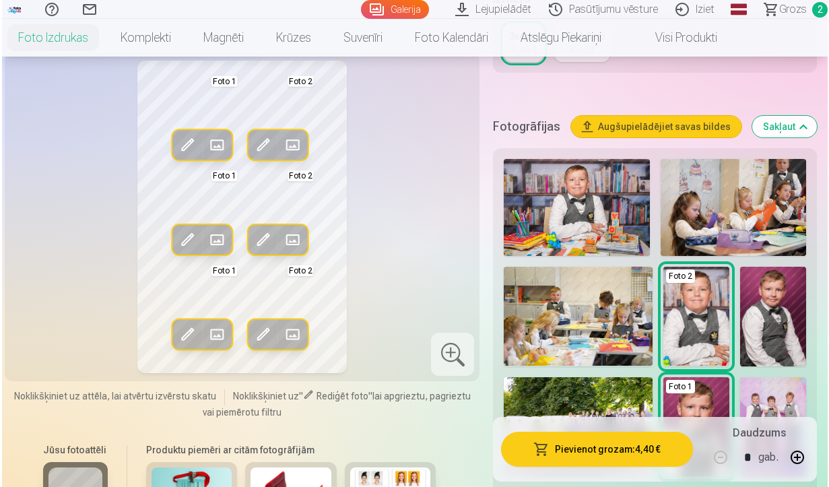
scroll to position [308, 0]
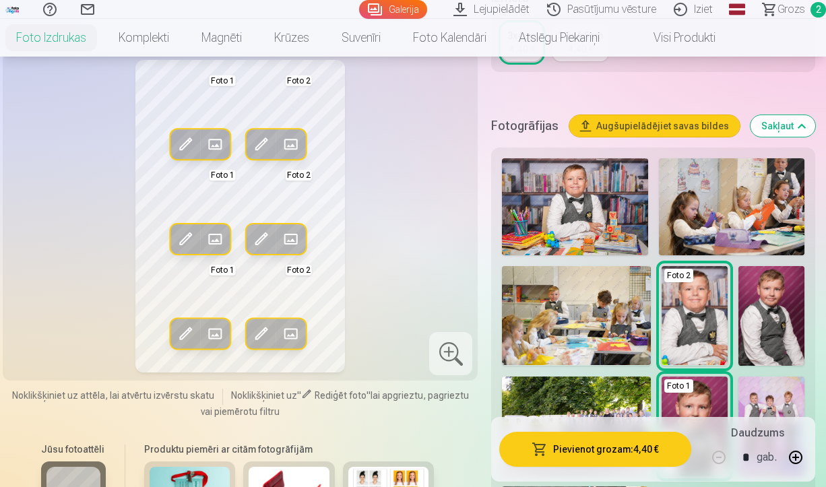
click at [620, 455] on button "Pievienot grozam : 4,40 €" at bounding box center [595, 449] width 192 height 35
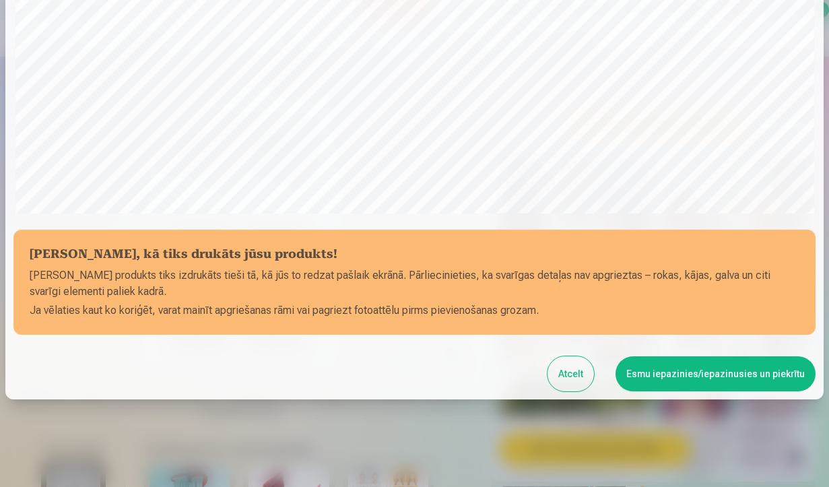
scroll to position [414, 0]
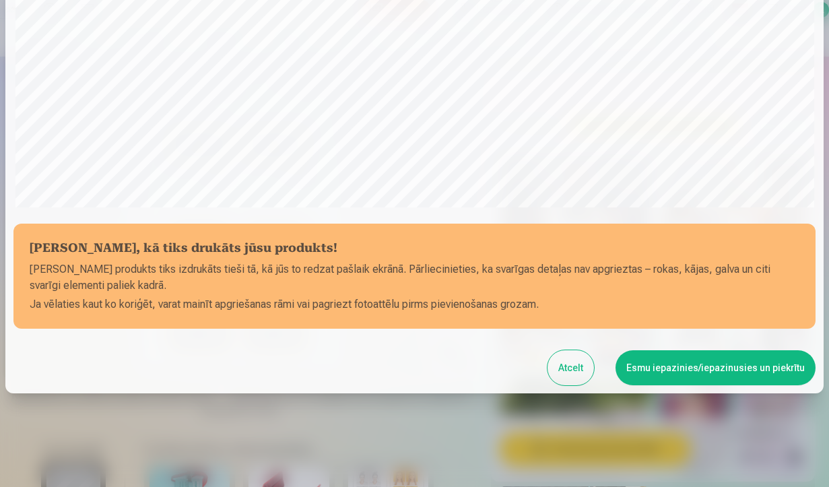
click at [668, 360] on button "Esmu iepazinies/iepazinusies un piekrītu" at bounding box center [716, 367] width 200 height 35
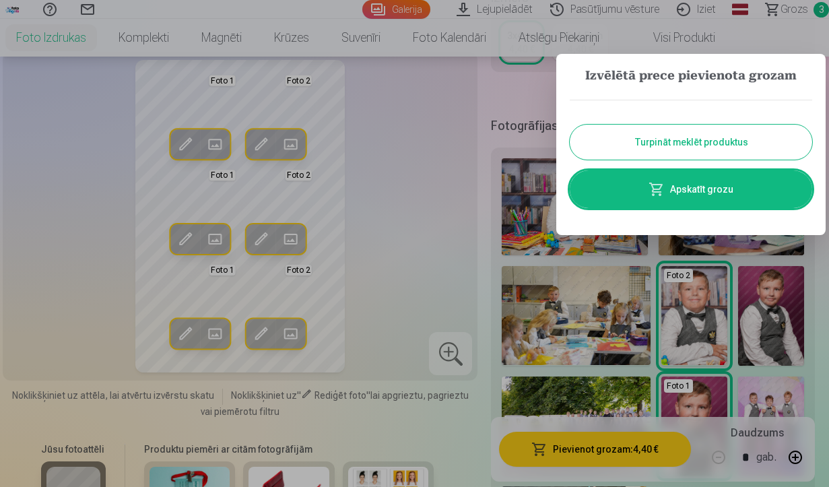
click at [695, 144] on button "Turpināt meklēt produktus" at bounding box center [691, 142] width 243 height 35
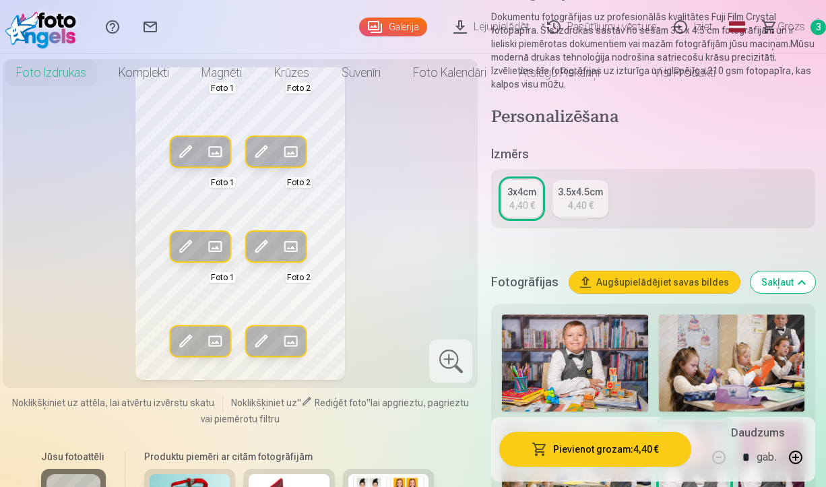
scroll to position [0, 0]
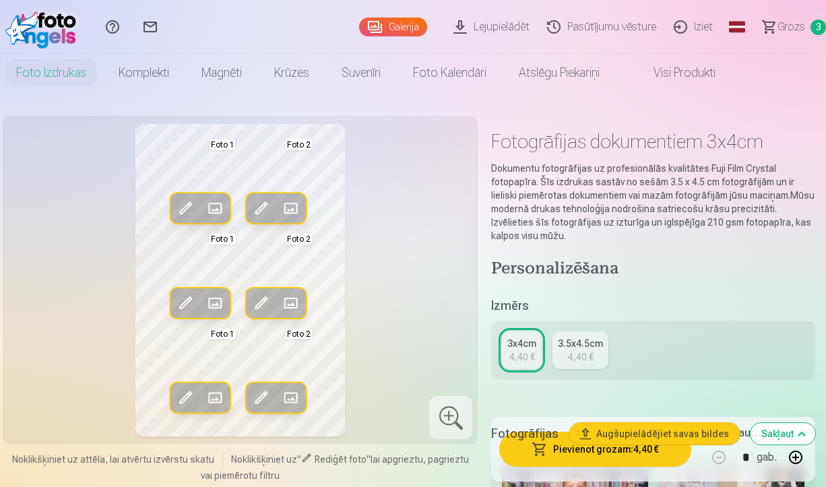
click at [703, 71] on link "Visi produkti" at bounding box center [674, 73] width 116 height 38
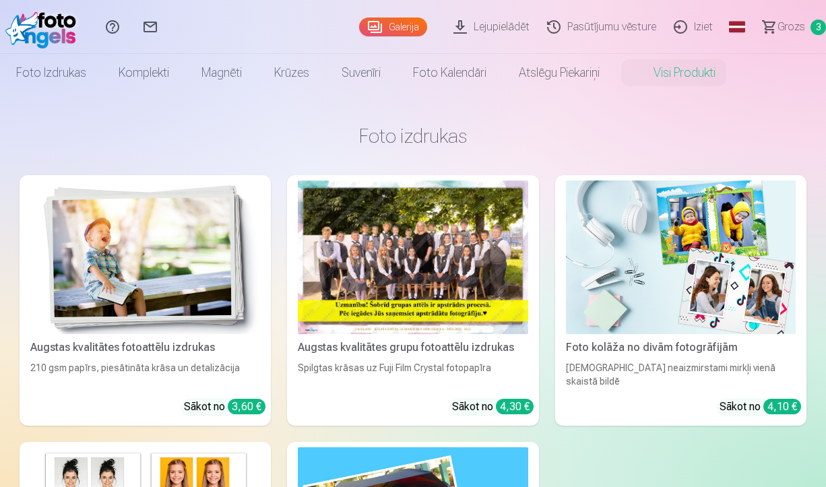
click at [425, 249] on div at bounding box center [413, 258] width 230 height 154
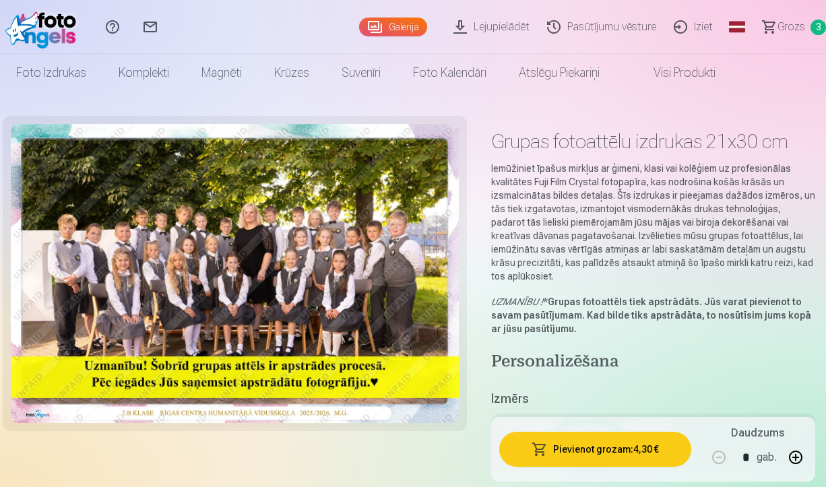
click at [668, 73] on link "Visi produkti" at bounding box center [674, 73] width 116 height 38
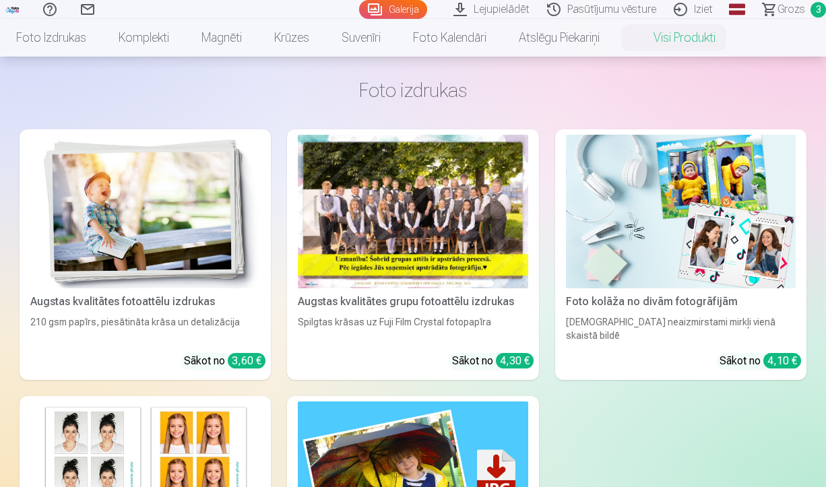
scroll to position [193, 0]
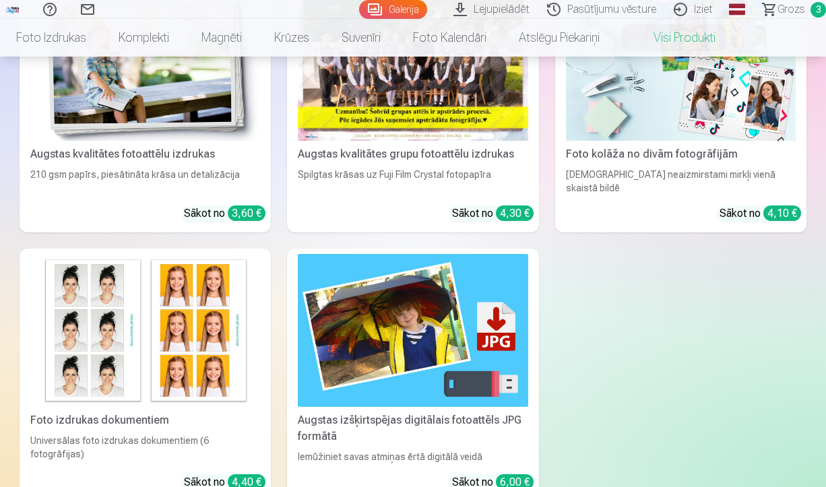
click at [385, 322] on img at bounding box center [413, 331] width 230 height 154
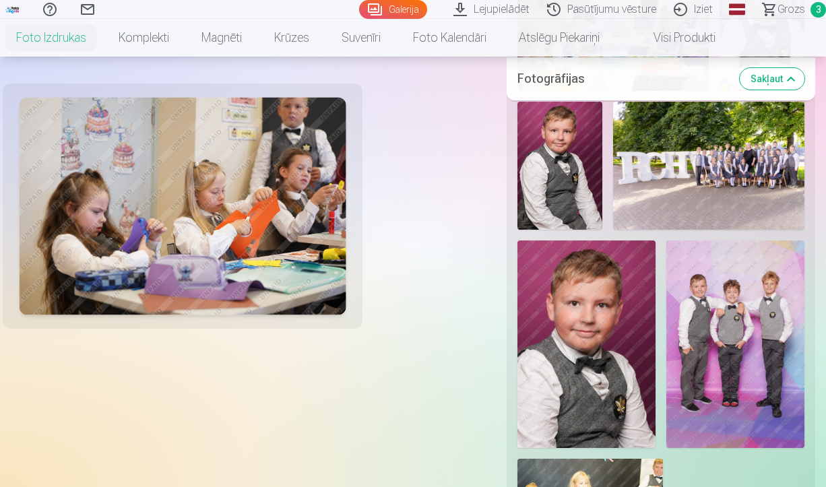
scroll to position [860, 0]
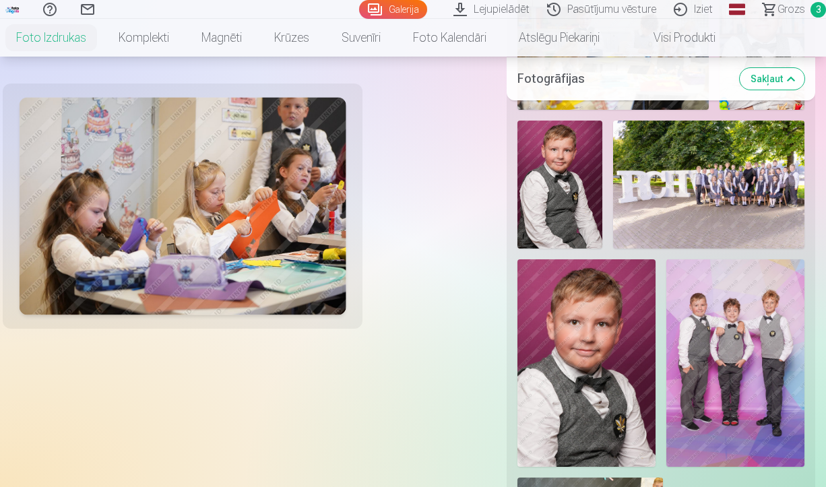
click at [723, 202] on img at bounding box center [708, 184] width 191 height 127
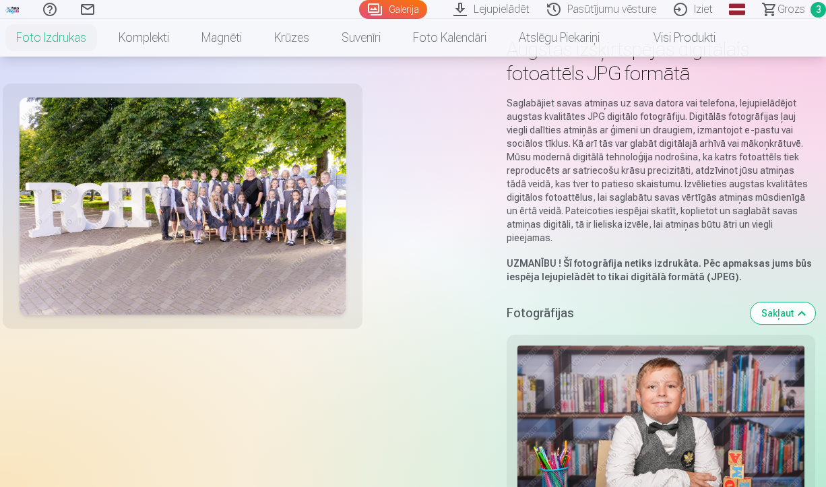
scroll to position [0, 0]
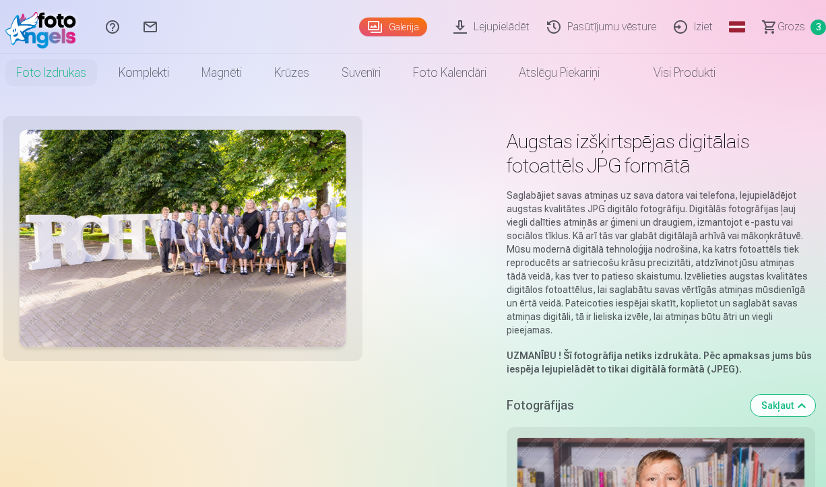
click at [788, 26] on span "Grozs" at bounding box center [792, 27] width 28 height 16
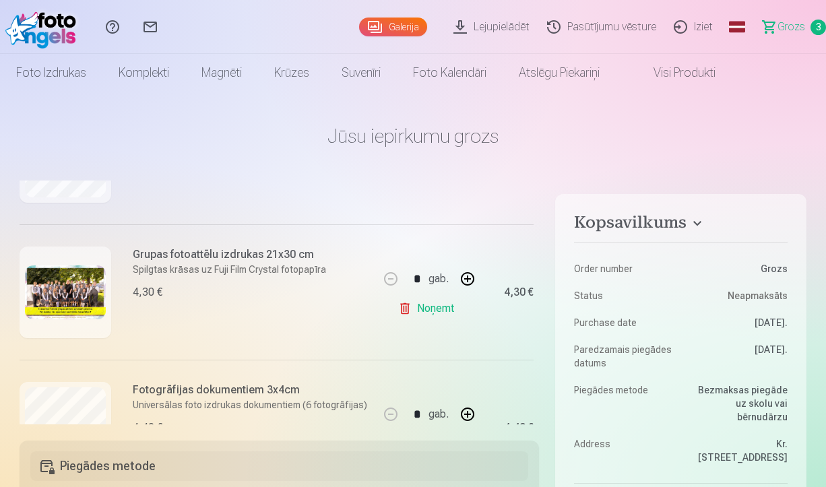
scroll to position [330, 0]
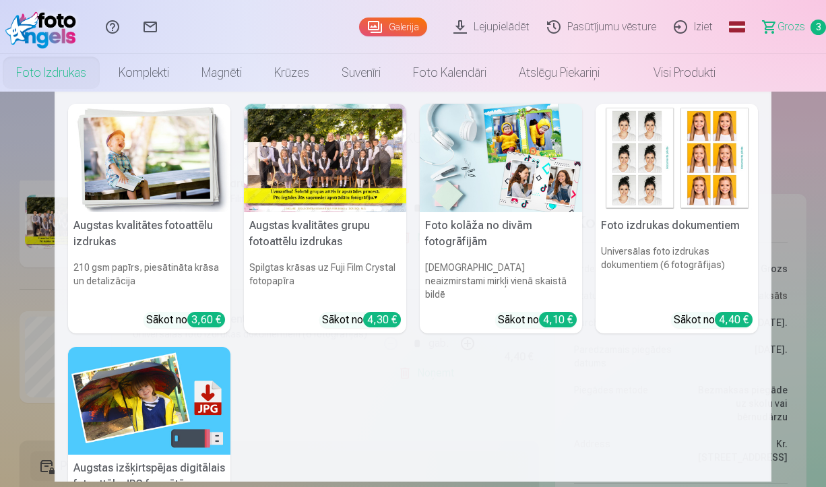
click at [125, 172] on img at bounding box center [149, 158] width 162 height 108
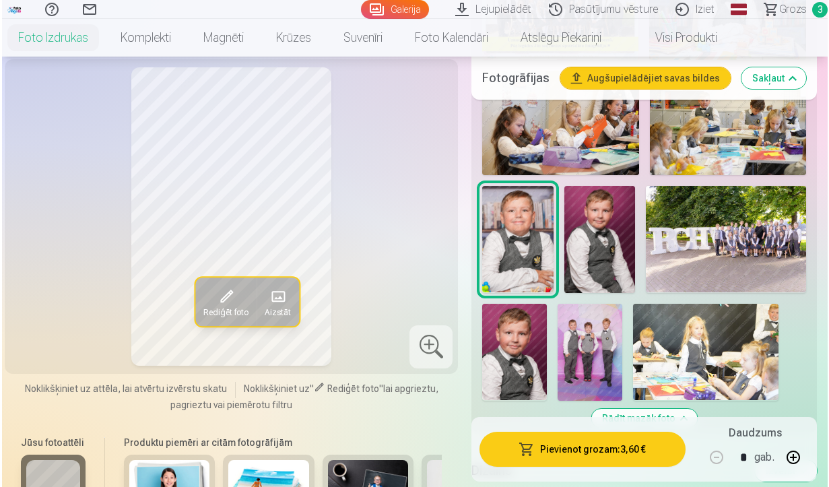
scroll to position [599, 0]
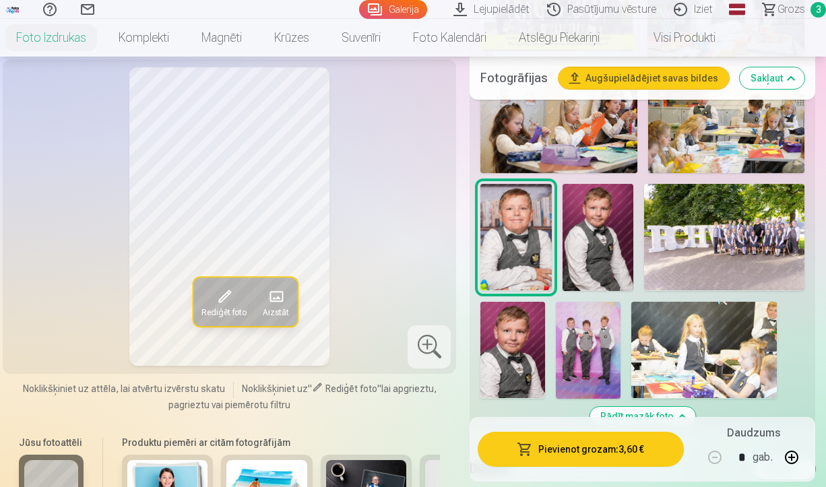
click at [528, 334] on img at bounding box center [512, 350] width 65 height 97
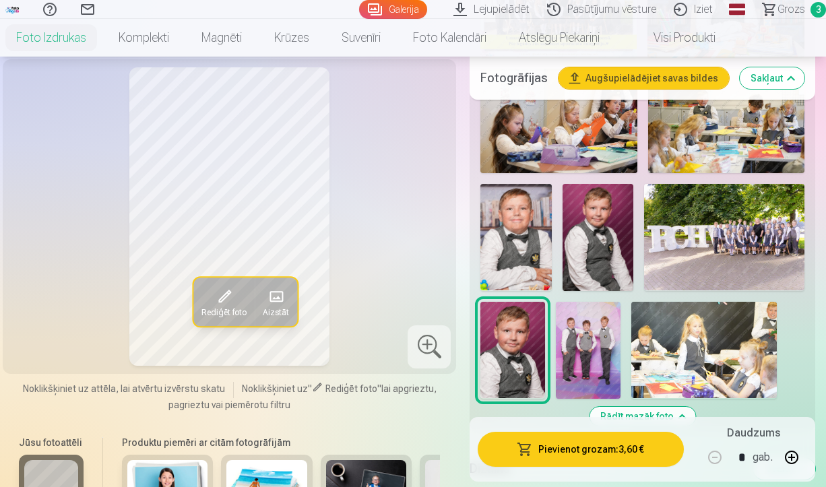
click at [517, 243] on img at bounding box center [515, 237] width 71 height 106
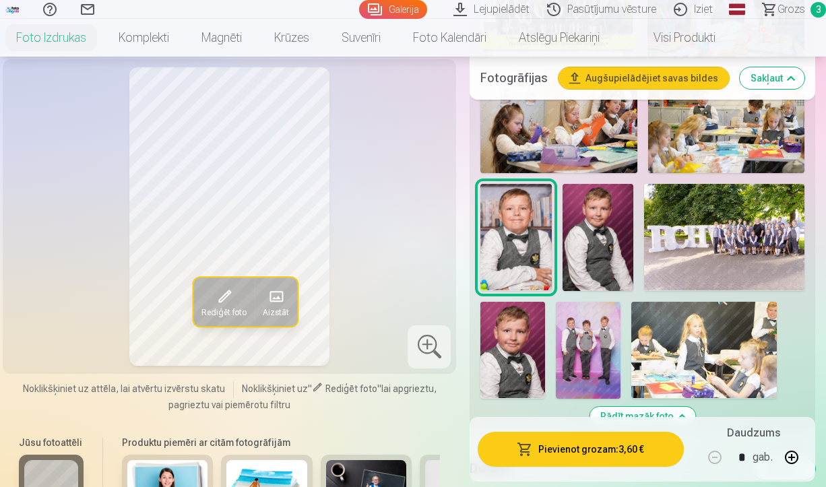
click at [514, 315] on img at bounding box center [512, 350] width 65 height 97
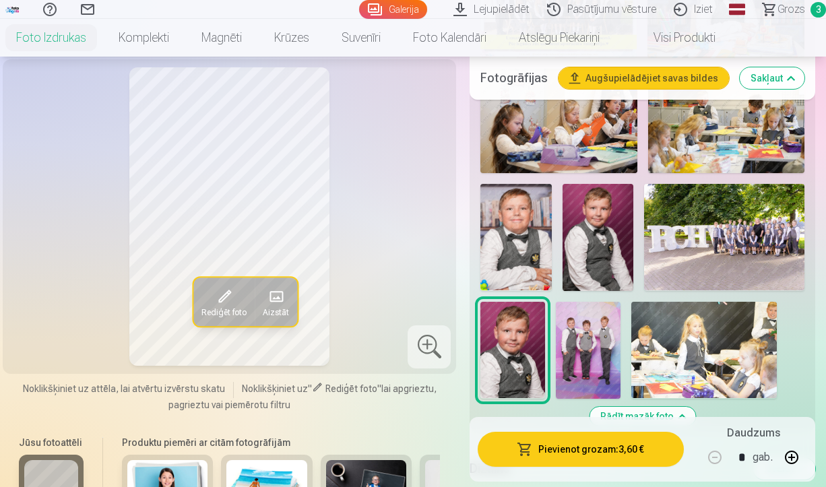
click at [519, 236] on img at bounding box center [515, 237] width 71 height 106
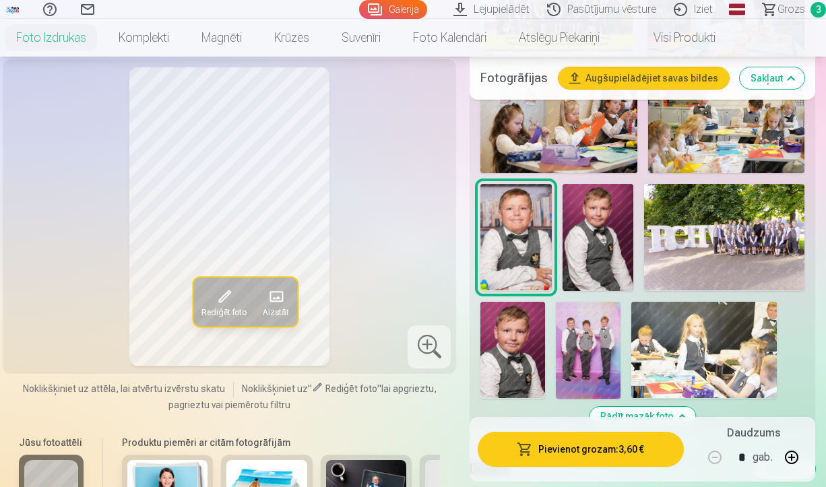
click at [515, 324] on img at bounding box center [512, 350] width 65 height 97
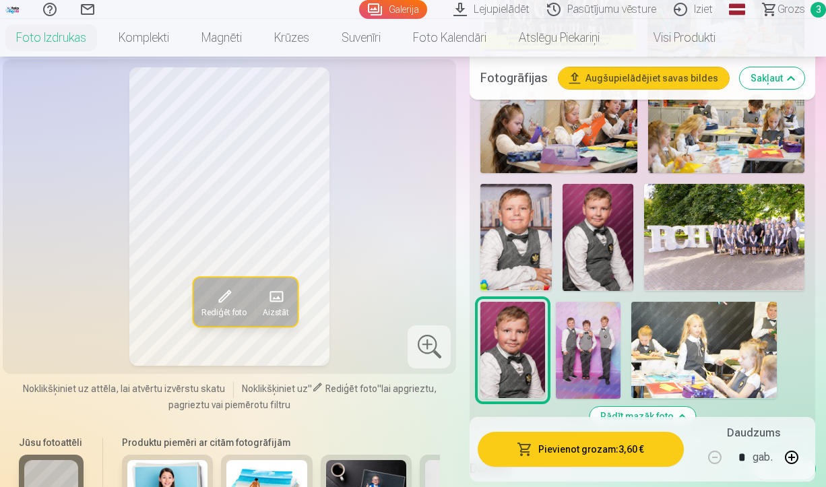
click at [515, 238] on img at bounding box center [515, 237] width 71 height 106
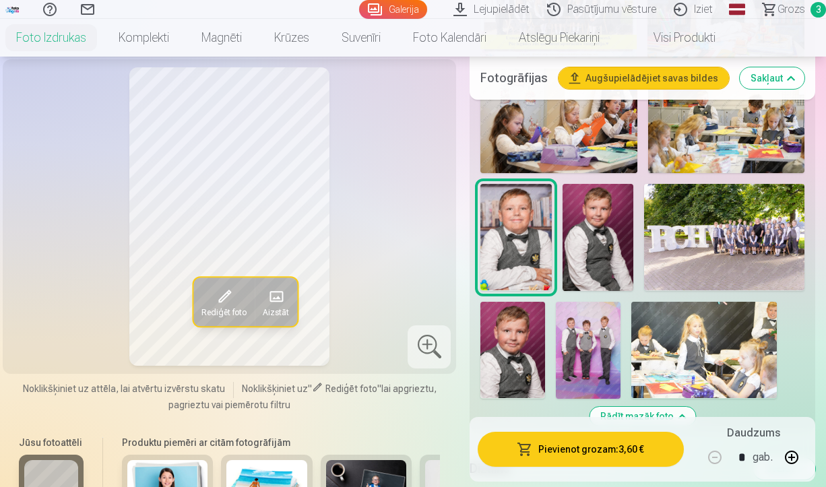
click at [525, 367] on img at bounding box center [512, 350] width 65 height 97
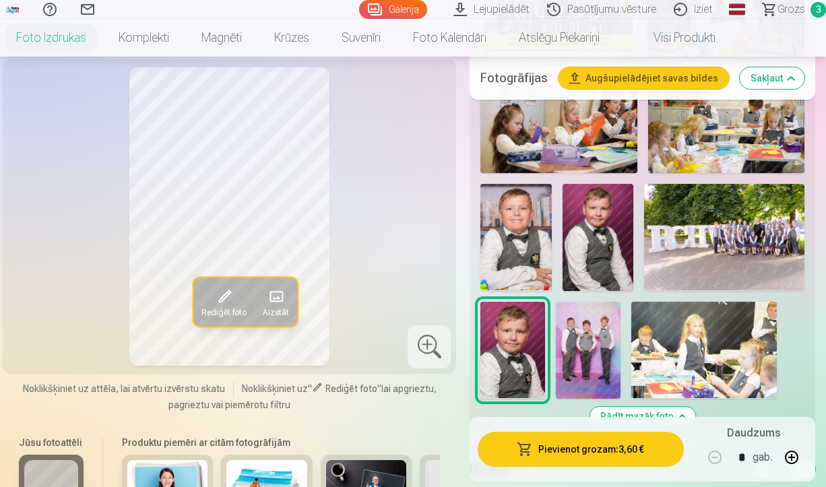
click at [532, 225] on img at bounding box center [515, 237] width 71 height 106
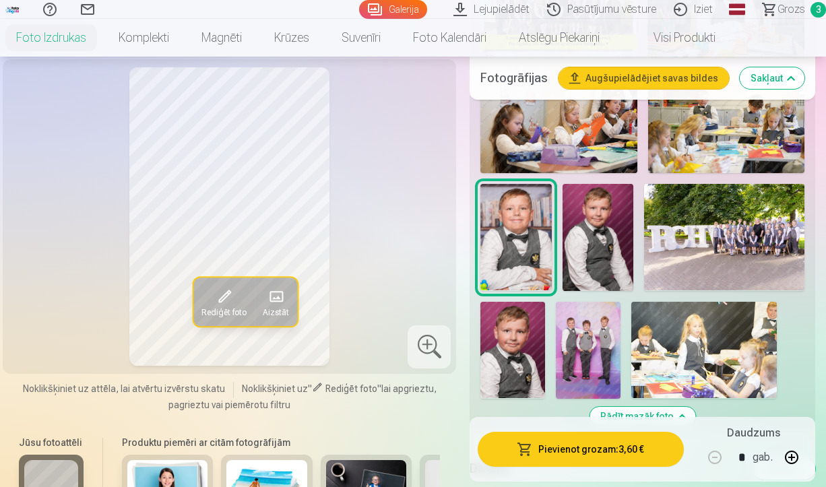
click at [583, 453] on button "Pievienot grozam : 3,60 €" at bounding box center [581, 449] width 206 height 35
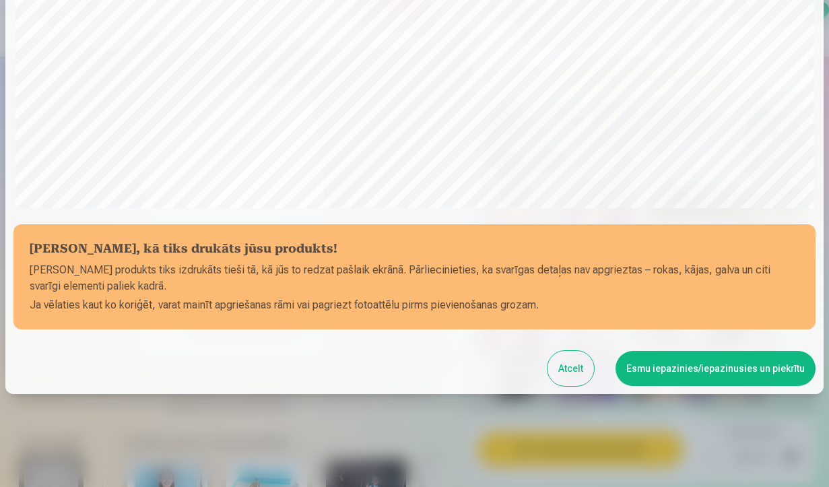
scroll to position [414, 0]
click at [658, 364] on button "Esmu iepazinies/iepazinusies un piekrītu" at bounding box center [716, 367] width 200 height 35
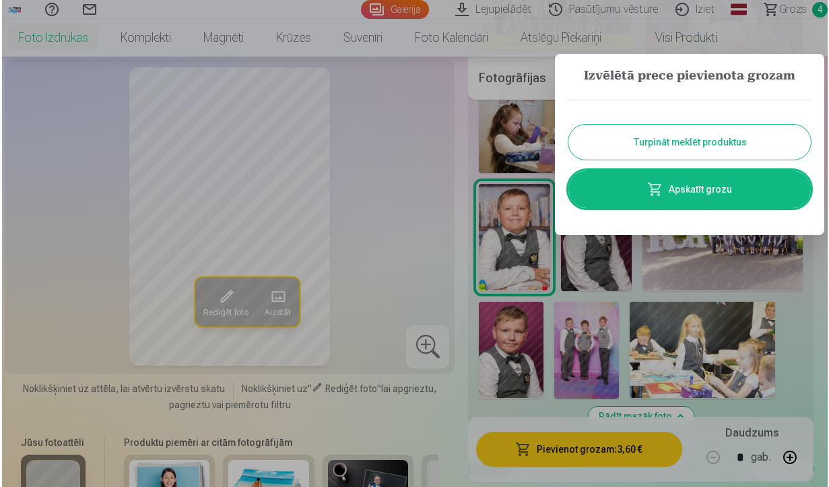
scroll to position [0, 0]
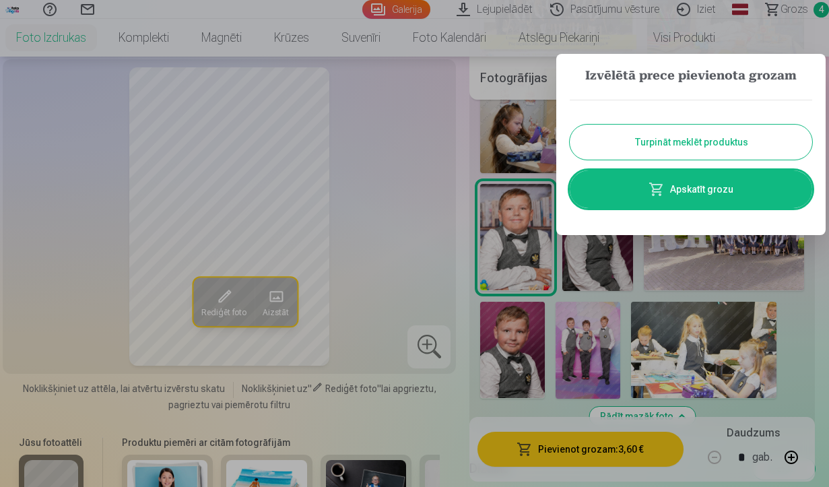
click at [701, 198] on link "Apskatīt grozu" at bounding box center [691, 189] width 243 height 38
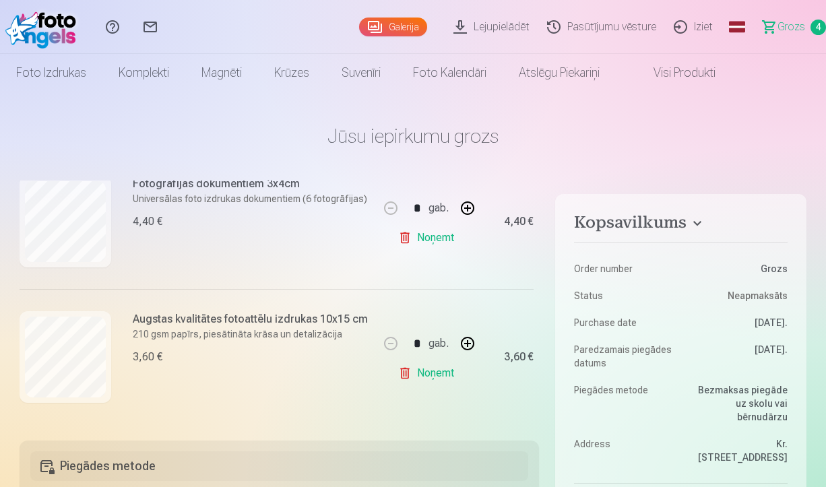
scroll to position [466, 0]
click at [466, 341] on button "button" at bounding box center [467, 343] width 32 height 32
type input "*"
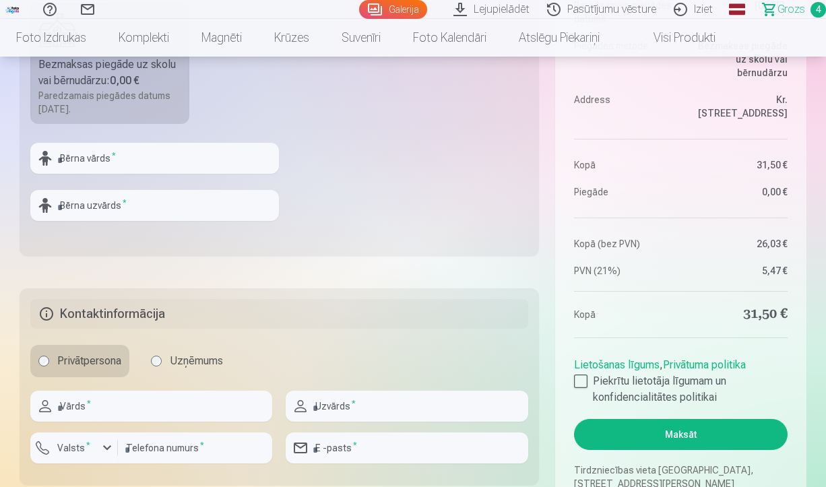
scroll to position [519, 0]
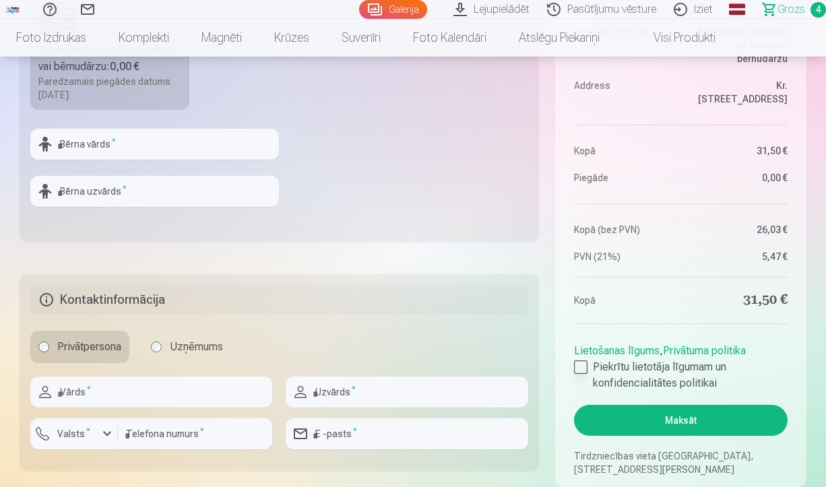
click at [580, 370] on div at bounding box center [580, 366] width 13 height 13
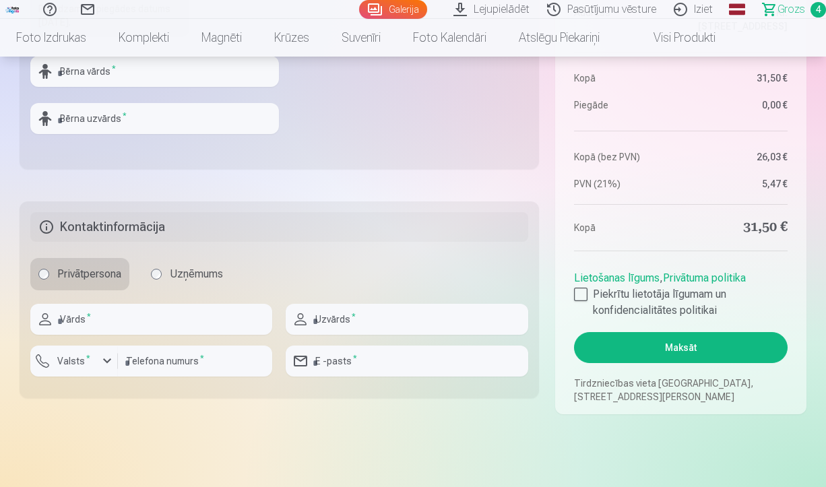
scroll to position [594, 0]
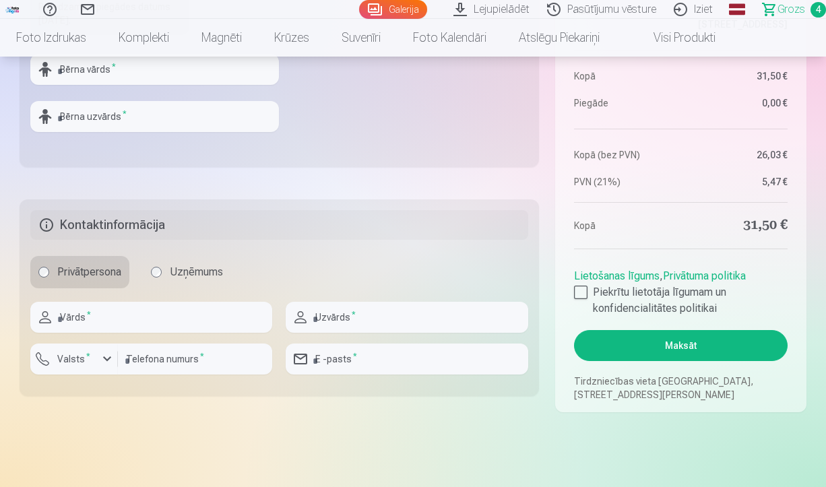
click at [676, 341] on button "Maksāt" at bounding box center [681, 345] width 214 height 31
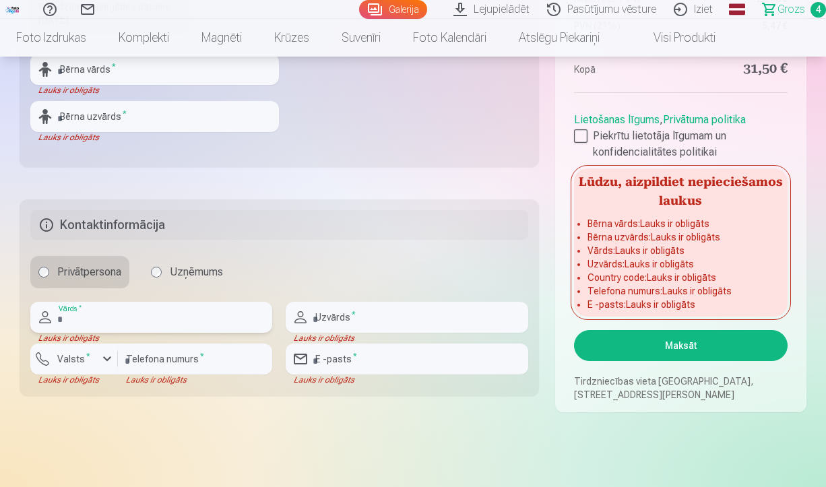
click at [120, 318] on input "text" at bounding box center [151, 317] width 242 height 31
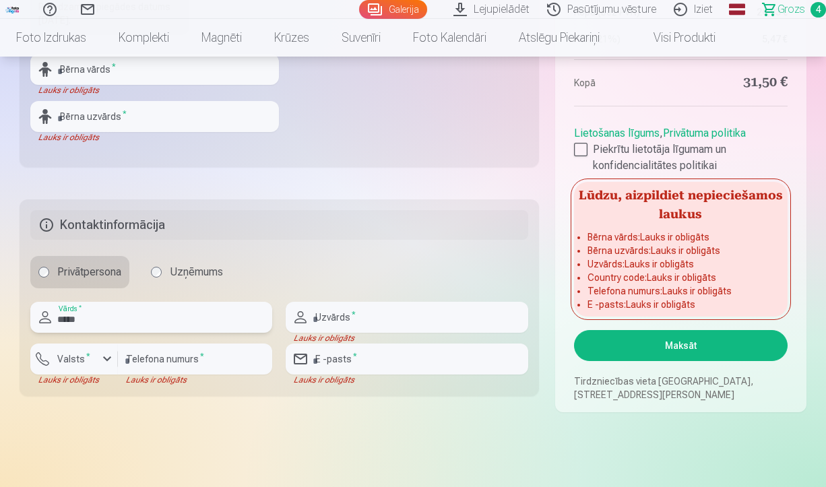
type input "*****"
click at [328, 317] on input "text" at bounding box center [407, 317] width 242 height 31
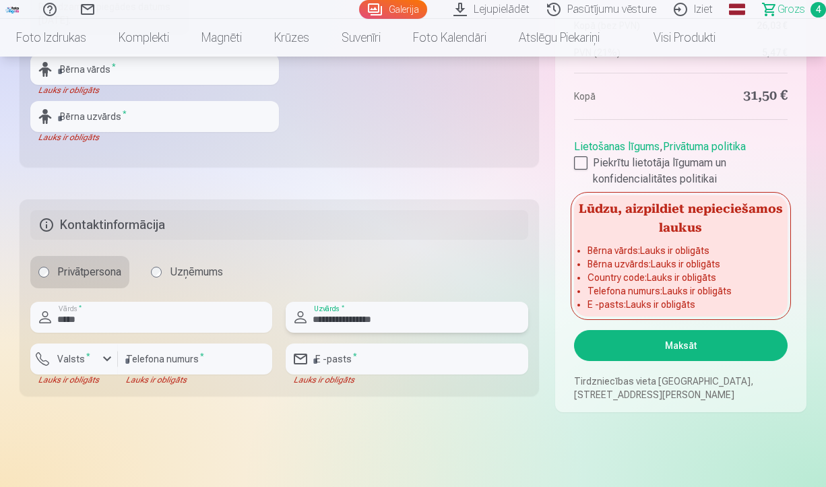
type input "**********"
click at [139, 359] on input "number" at bounding box center [195, 359] width 154 height 31
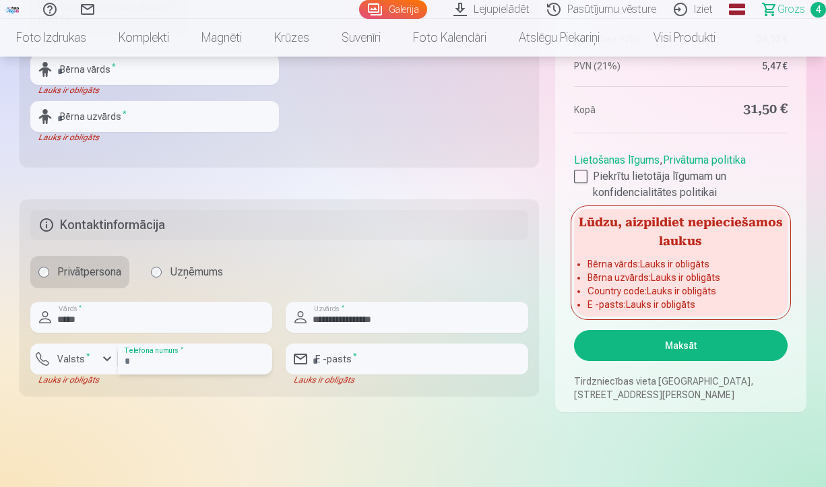
type input "********"
click at [373, 355] on input "email" at bounding box center [407, 359] width 242 height 31
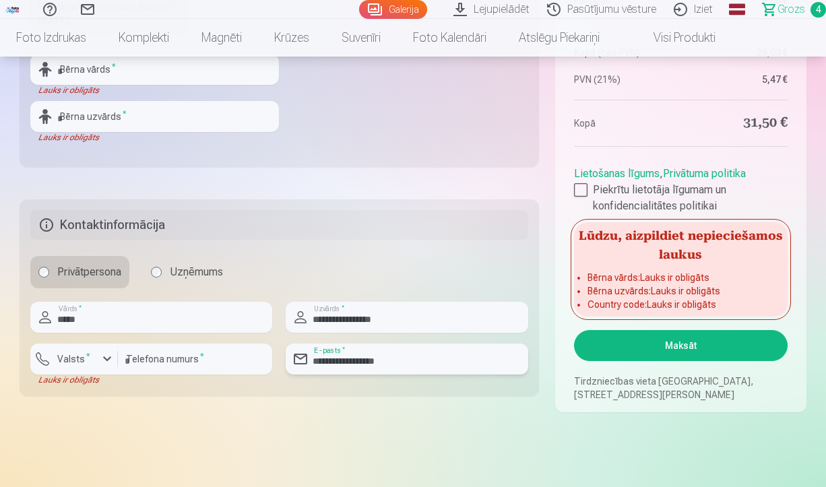
scroll to position [544, 0]
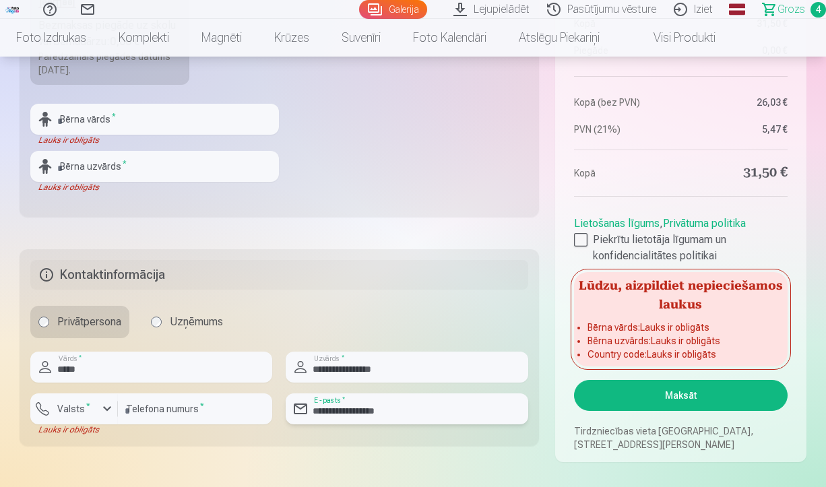
type input "**********"
click at [150, 115] on input "text" at bounding box center [154, 119] width 249 height 31
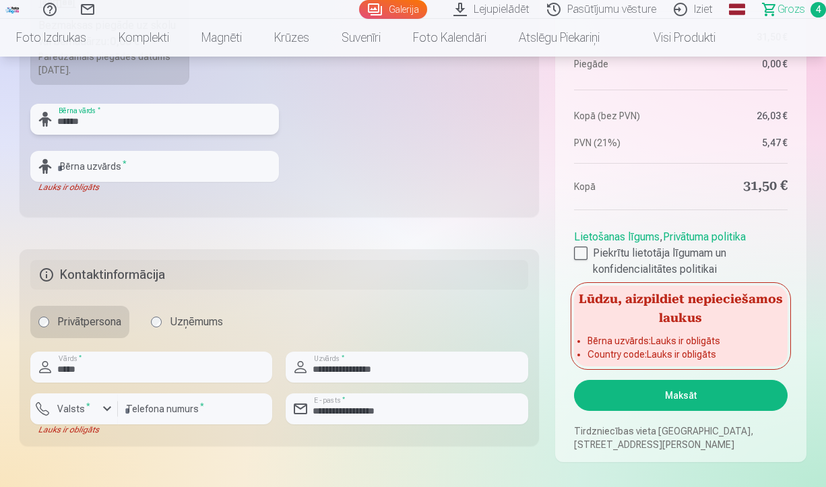
type input "******"
click at [117, 167] on input "text" at bounding box center [154, 166] width 249 height 31
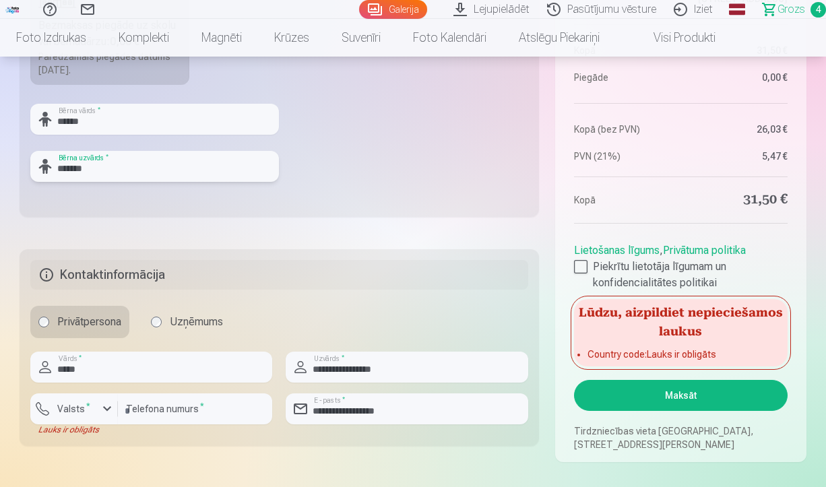
type input "*******"
click at [106, 407] on div "button" at bounding box center [107, 409] width 16 height 16
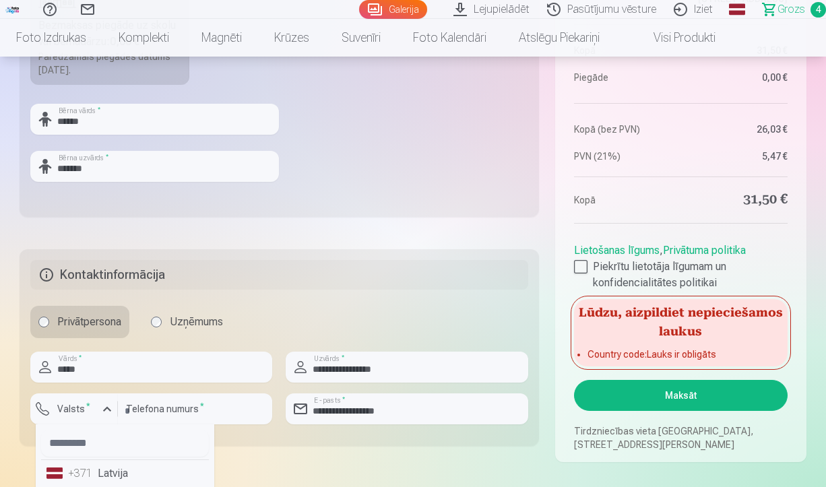
click at [114, 474] on li "+371 Latvija" at bounding box center [125, 473] width 168 height 27
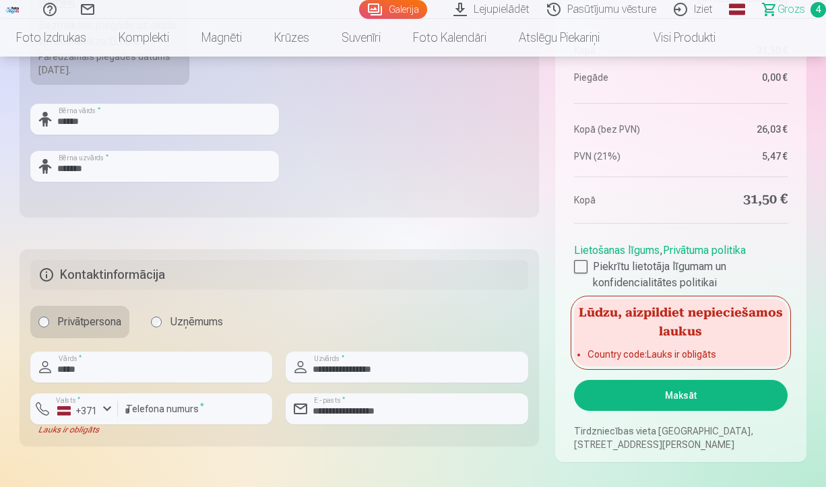
click at [673, 395] on button "Maksāt" at bounding box center [681, 395] width 214 height 31
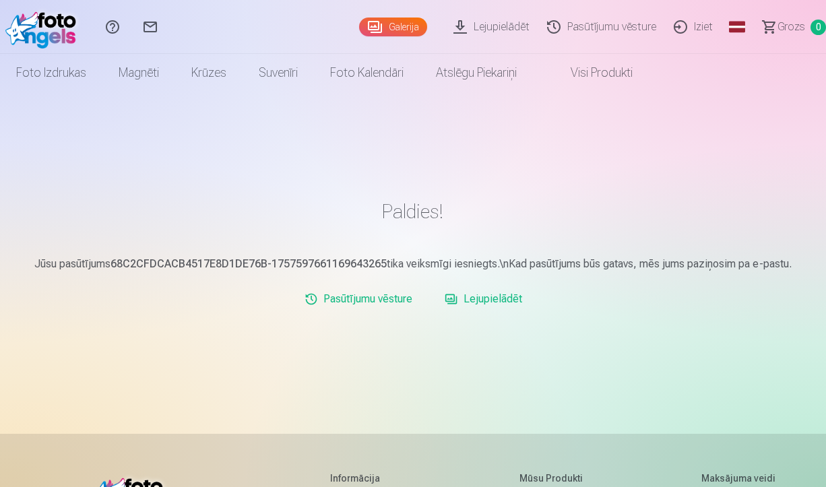
click at [493, 298] on link "Lejupielādēt" at bounding box center [483, 299] width 88 height 27
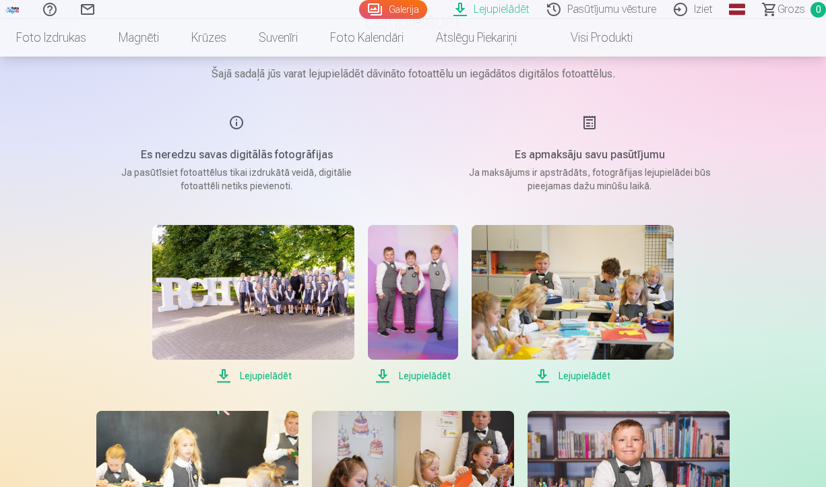
scroll to position [118, 0]
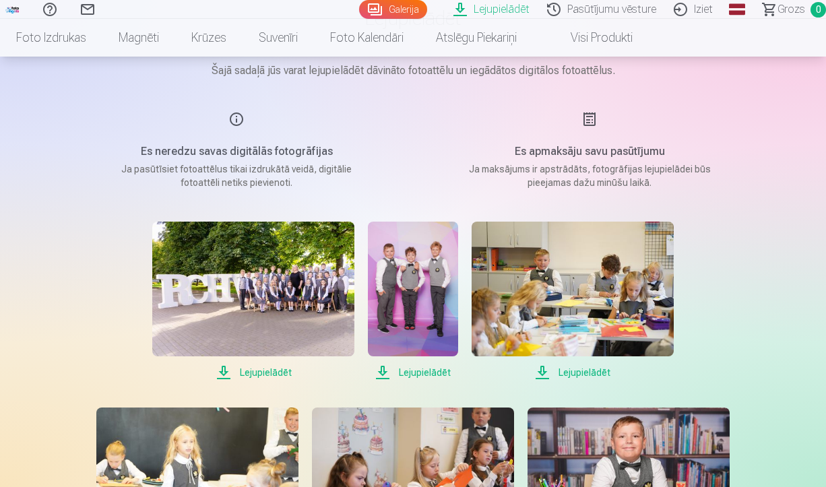
click at [260, 373] on span "Lejupielādēt" at bounding box center [253, 373] width 202 height 16
click at [276, 374] on span "Lejupielādēt" at bounding box center [253, 373] width 202 height 16
click at [439, 373] on span "Lejupielādēt" at bounding box center [413, 373] width 90 height 16
click at [577, 372] on span "Lejupielādēt" at bounding box center [573, 373] width 202 height 16
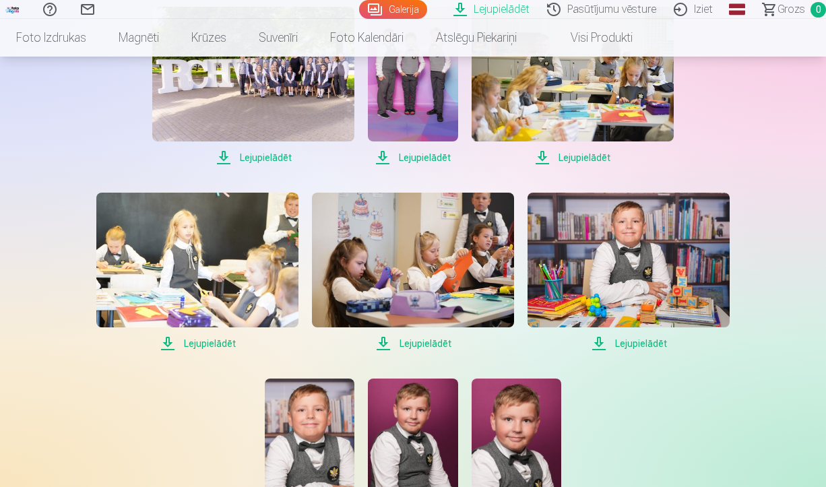
scroll to position [337, 0]
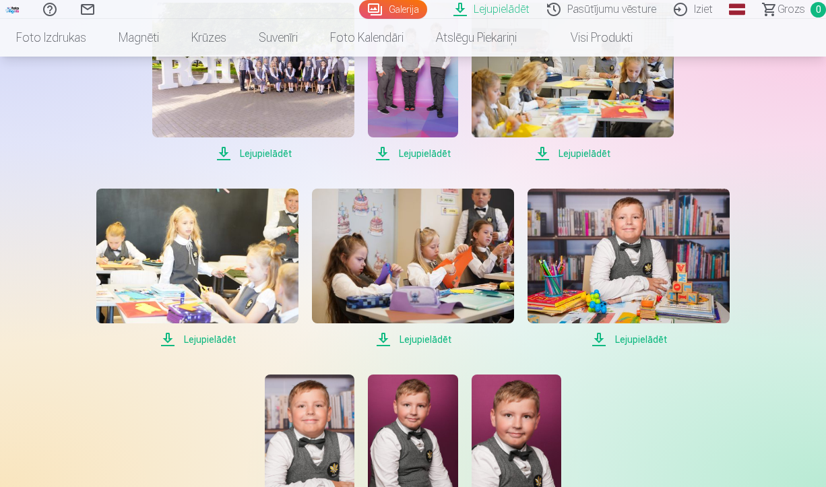
click at [637, 337] on span "Lejupielādēt" at bounding box center [629, 339] width 202 height 16
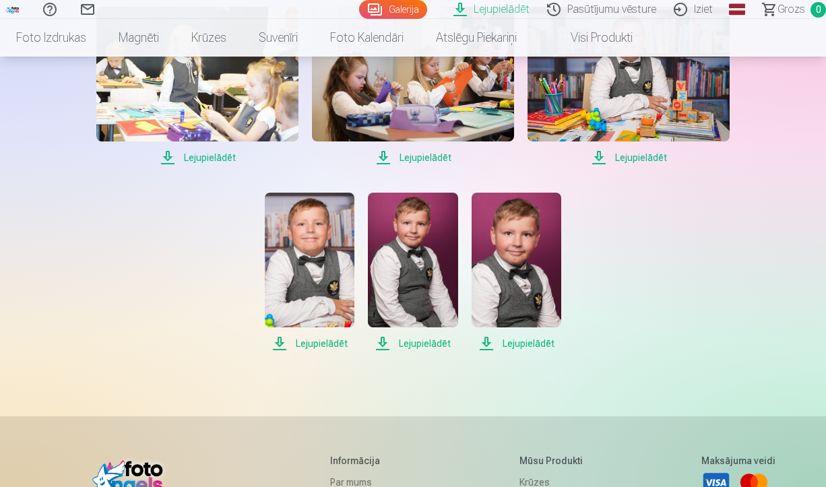
scroll to position [520, 0]
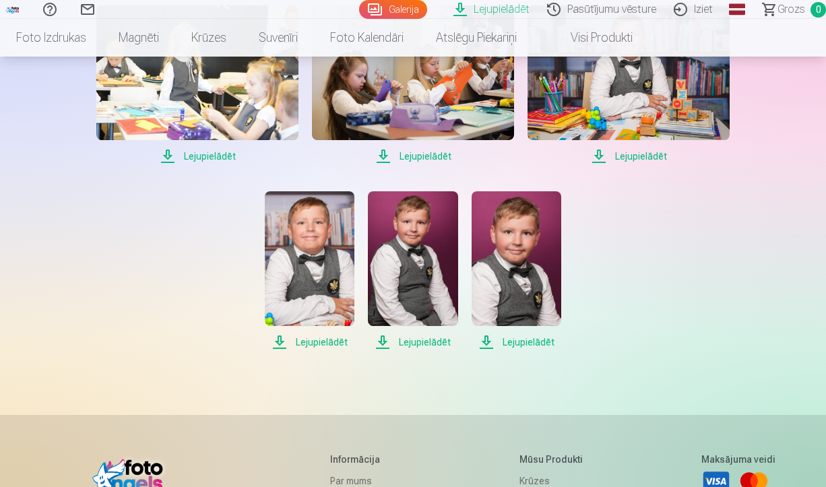
click at [325, 344] on span "Lejupielādēt" at bounding box center [310, 342] width 90 height 16
click at [435, 339] on span "Lejupielādēt" at bounding box center [413, 342] width 90 height 16
click at [536, 338] on span "Lejupielādēt" at bounding box center [517, 342] width 90 height 16
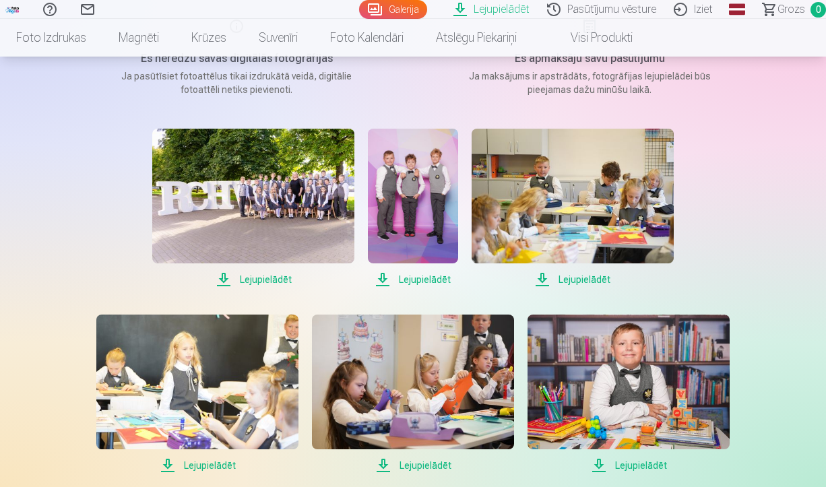
scroll to position [210, 0]
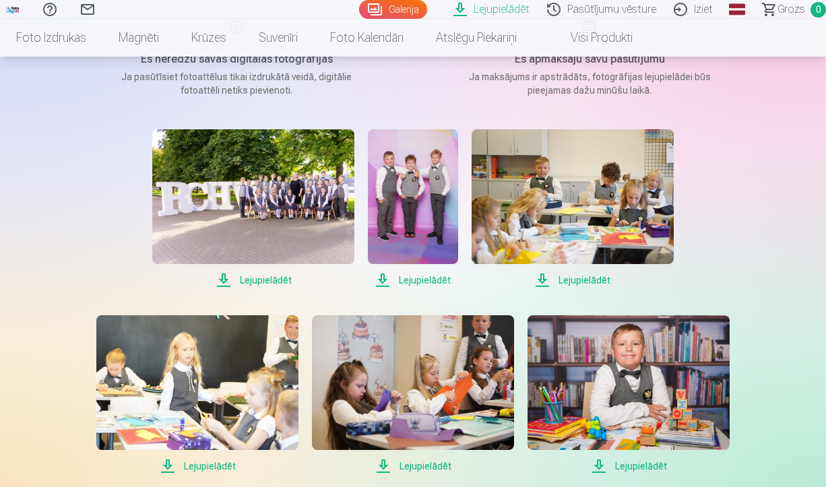
click at [265, 280] on span "Lejupielādēt" at bounding box center [253, 280] width 202 height 16
click at [745, 203] on div "Lejupielādēt Lejupielādēt Lejupielādēt Lejupielādēt Lejupielādēt Lejupielādēt L…" at bounding box center [413, 394] width 674 height 531
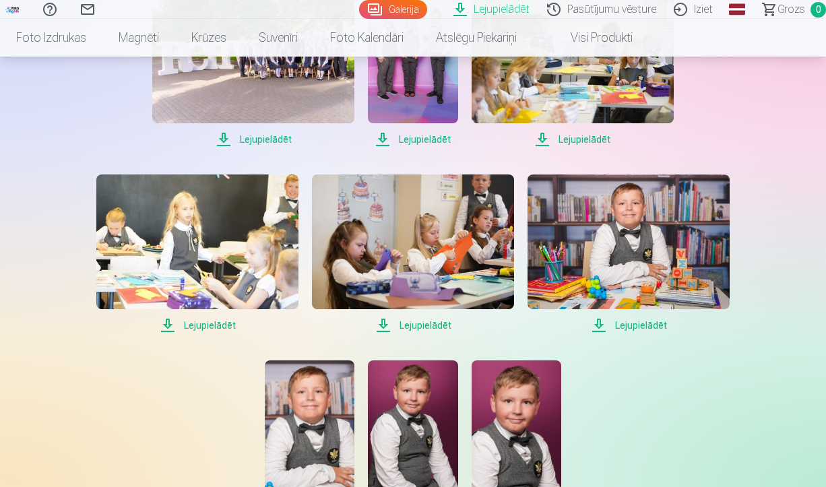
scroll to position [388, 0]
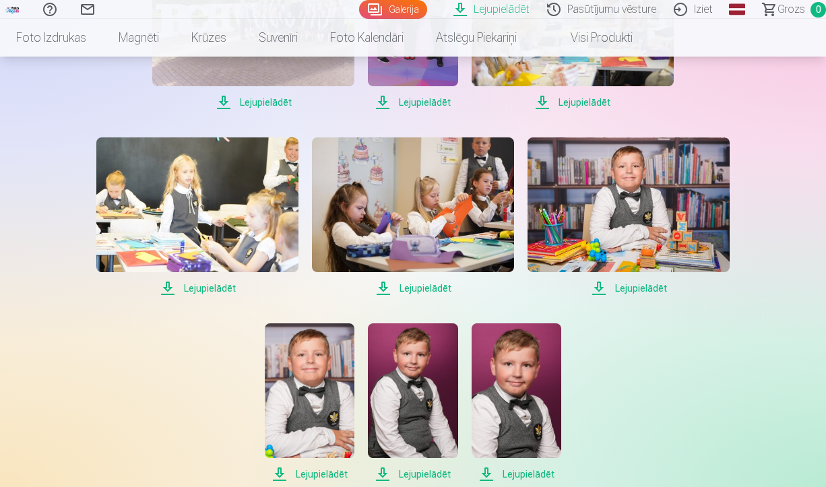
click at [429, 288] on span "Lejupielādēt" at bounding box center [413, 288] width 202 height 16
